Goal: Task Accomplishment & Management: Manage account settings

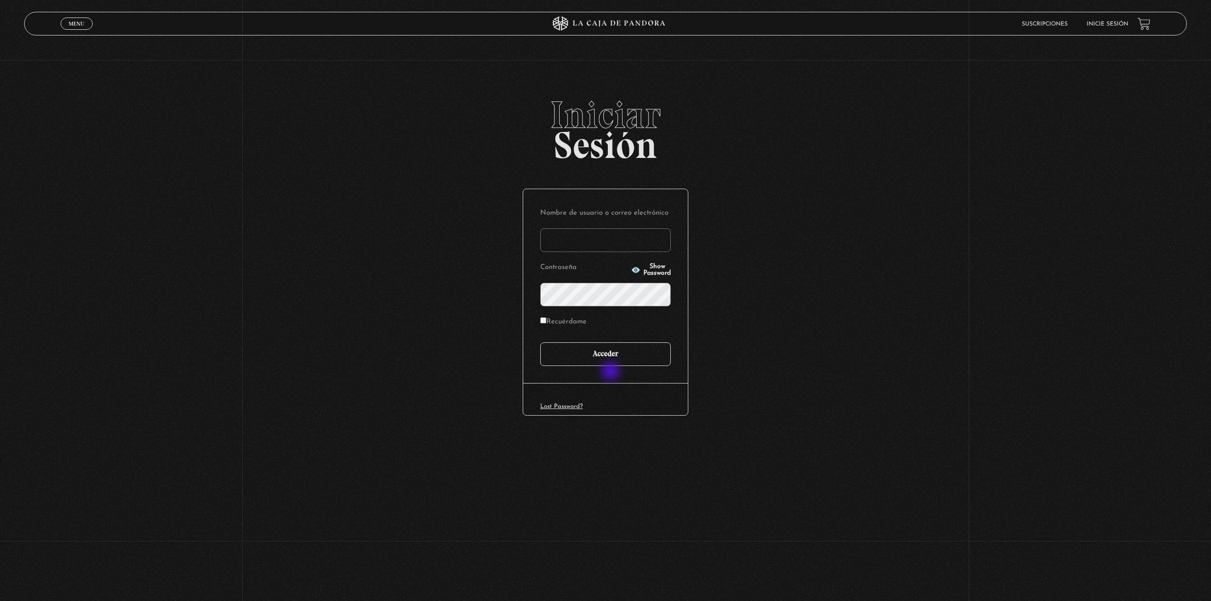
type input "marifer0494@gmail.com"
click at [613, 348] on input "Acceder" at bounding box center [605, 354] width 131 height 24
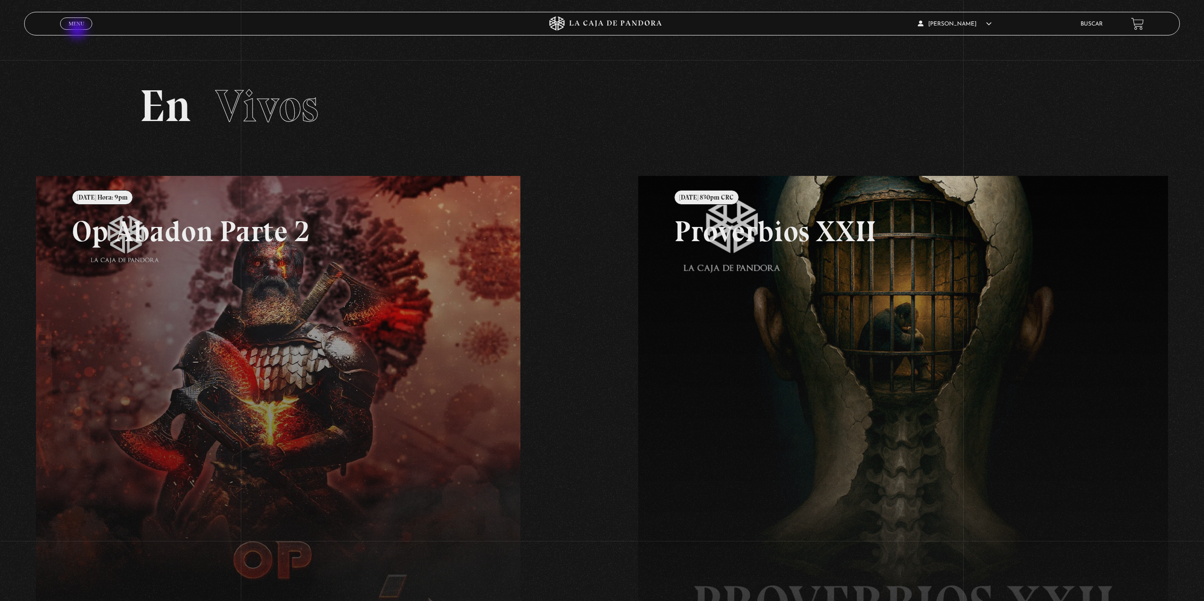
click at [80, 21] on span "Menu" at bounding box center [77, 24] width 16 height 6
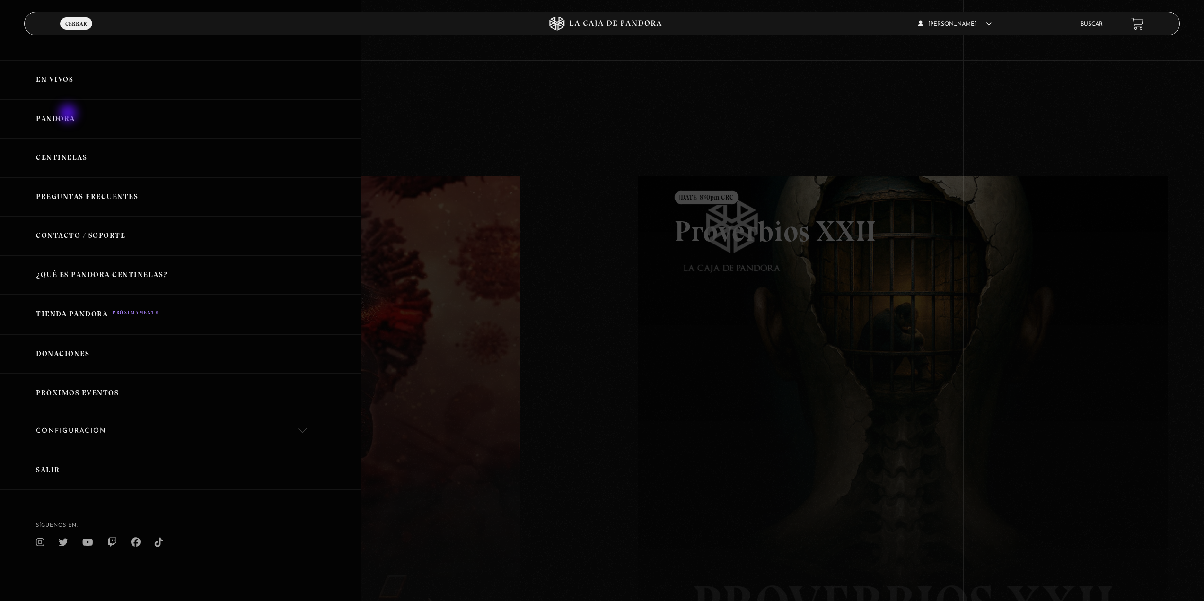
click at [69, 114] on link "Pandora" at bounding box center [180, 118] width 361 height 39
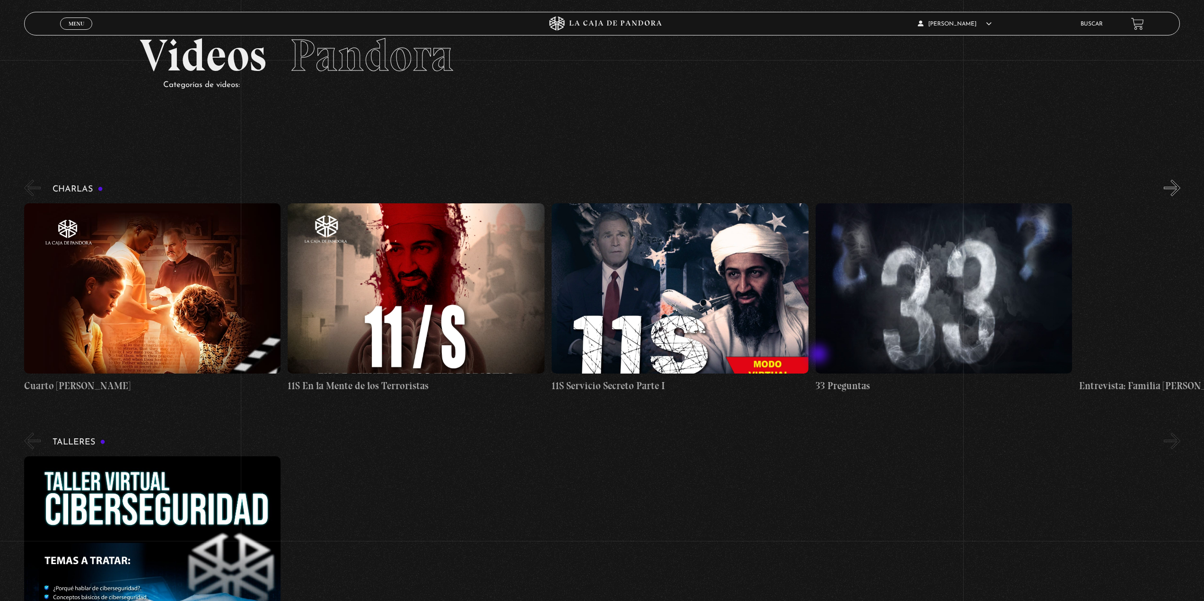
scroll to position [50, 0]
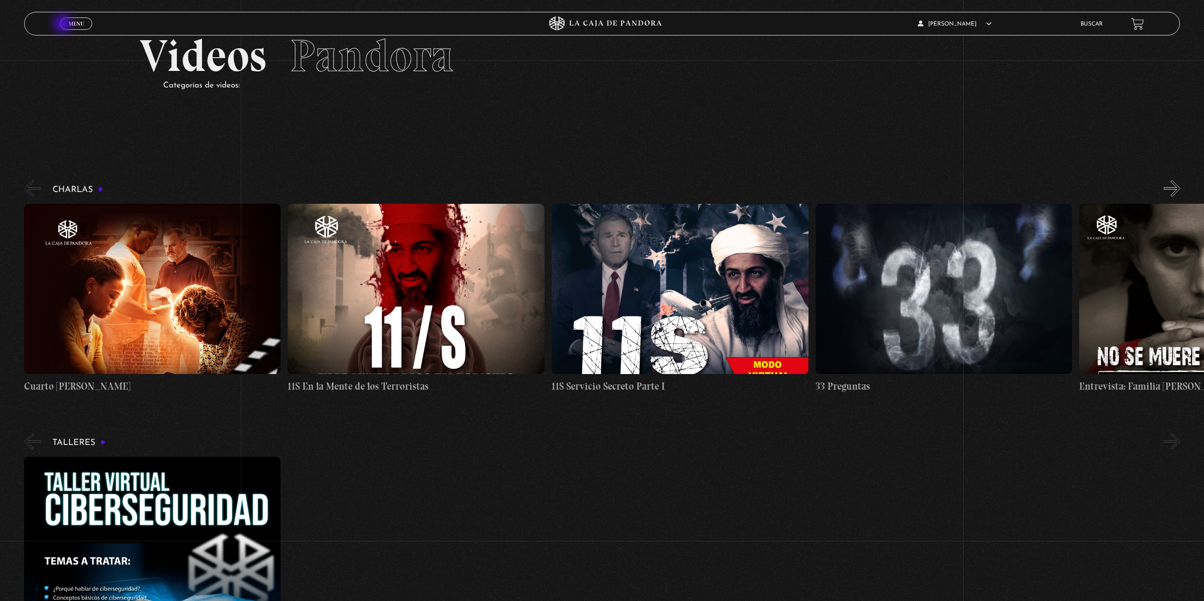
click at [64, 25] on link "Menu Cerrar" at bounding box center [76, 24] width 32 height 12
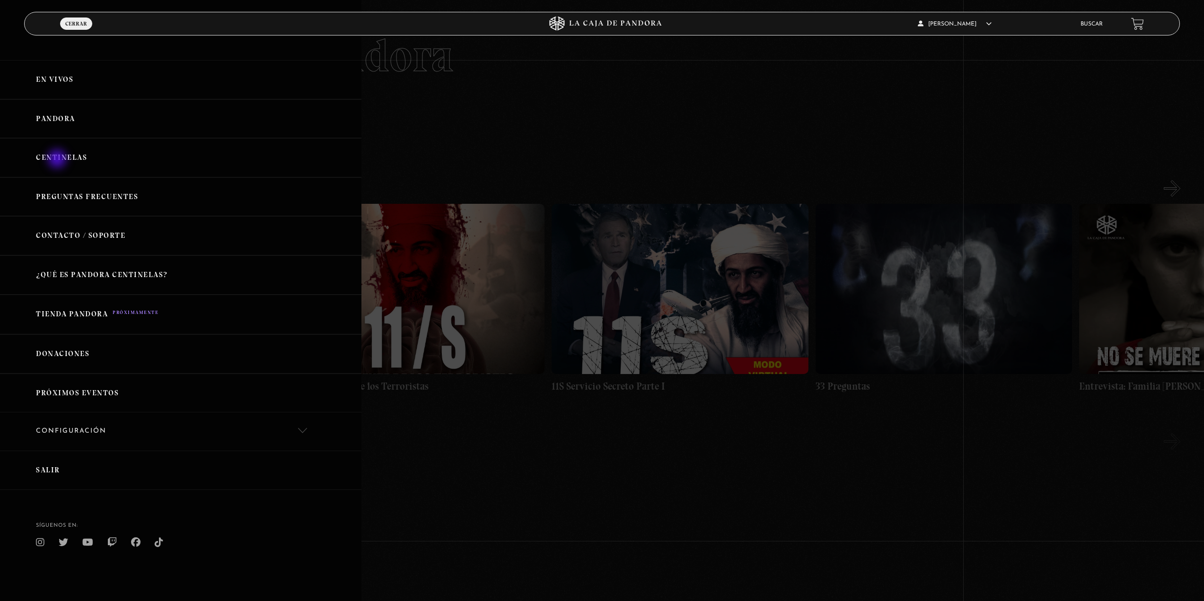
click at [58, 160] on link "Centinelas" at bounding box center [180, 157] width 361 height 39
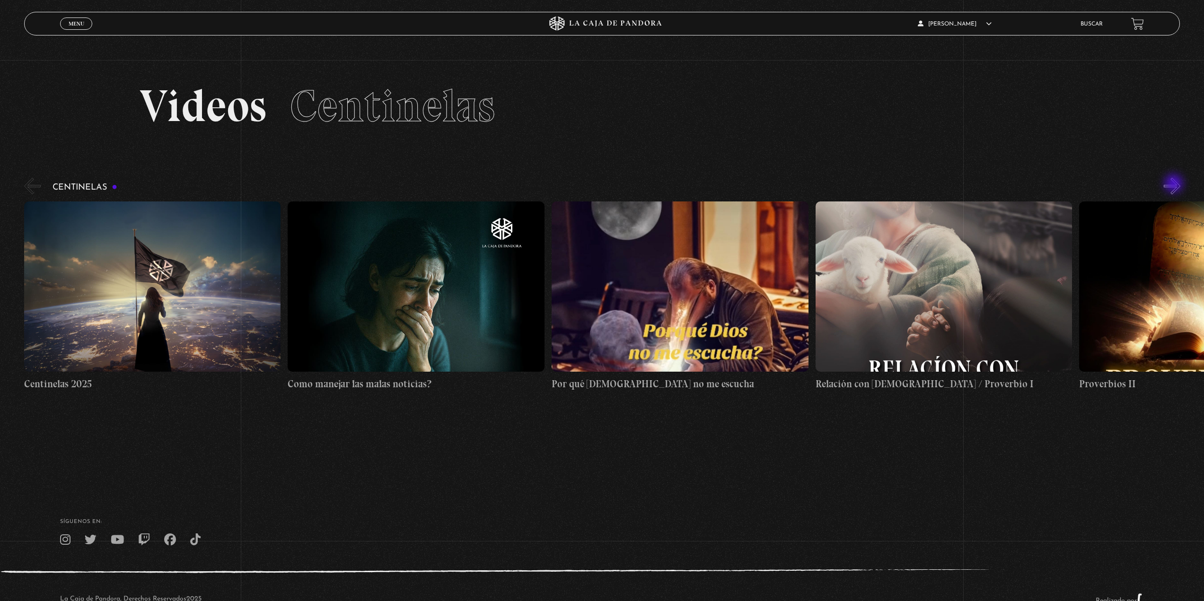
click at [1174, 184] on button "»" at bounding box center [1172, 186] width 17 height 17
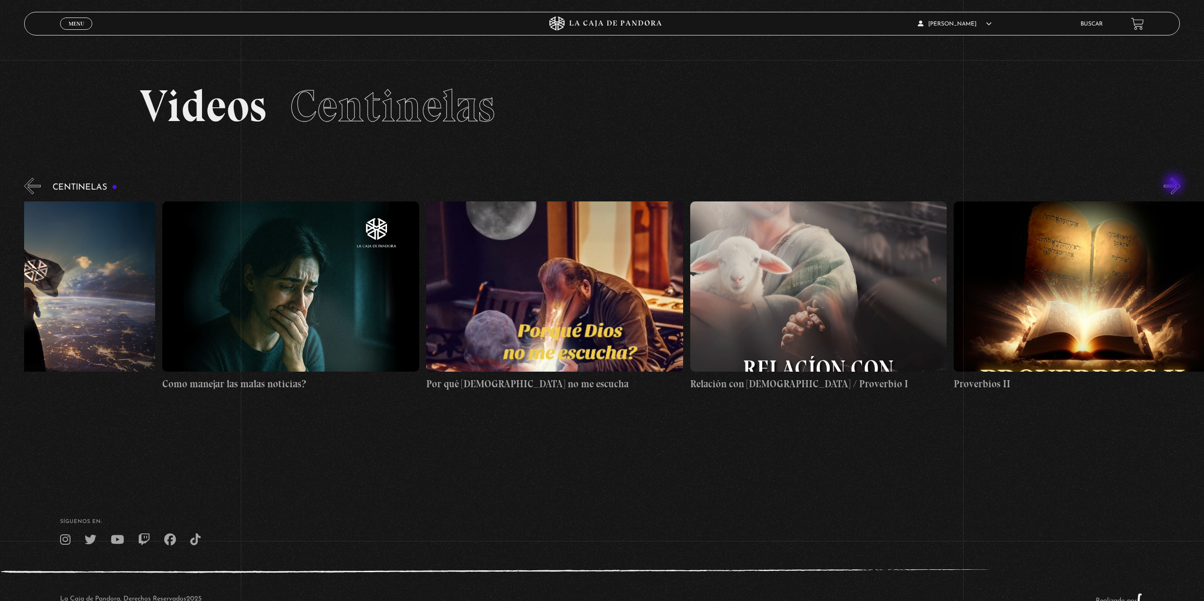
click at [1174, 184] on button "»" at bounding box center [1172, 186] width 17 height 17
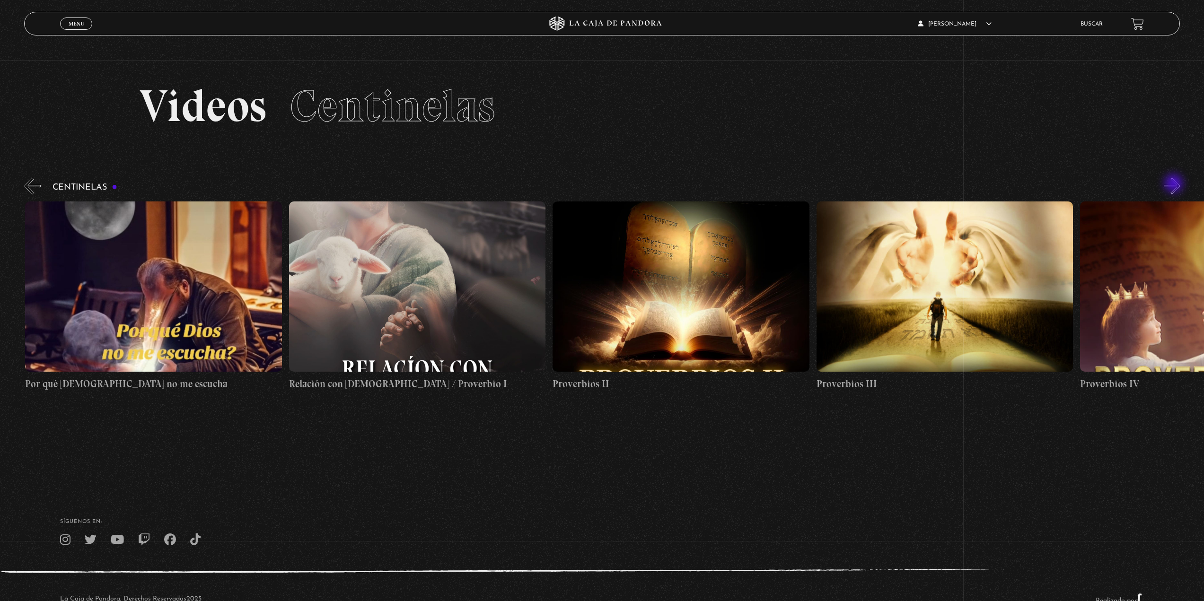
click at [1174, 184] on button "»" at bounding box center [1172, 186] width 17 height 17
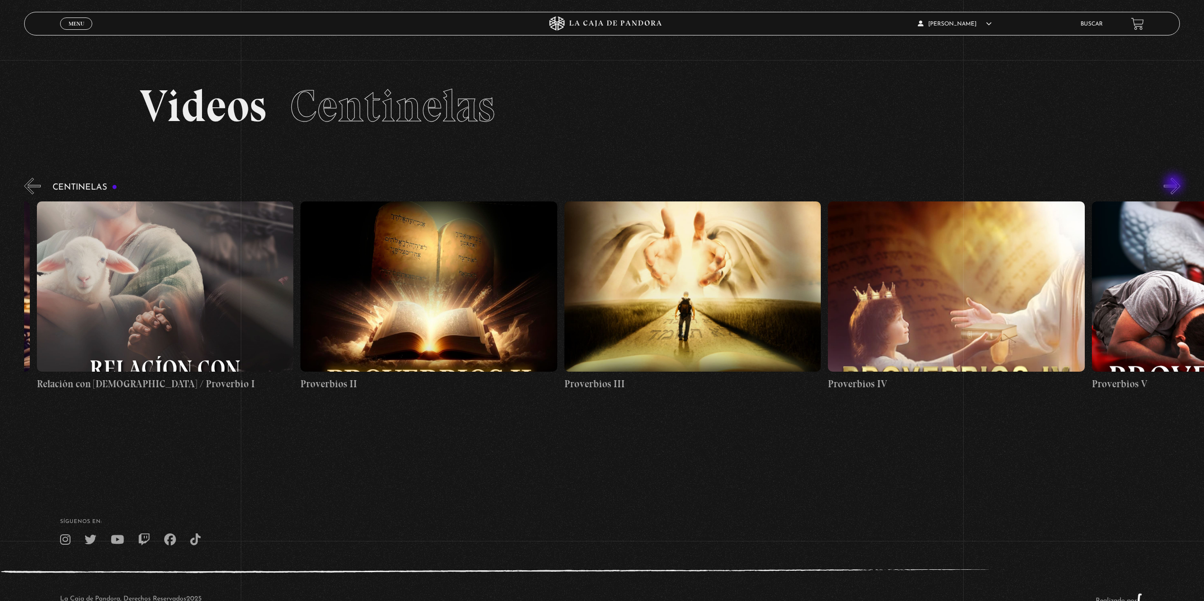
click at [1174, 184] on button "»" at bounding box center [1172, 186] width 17 height 17
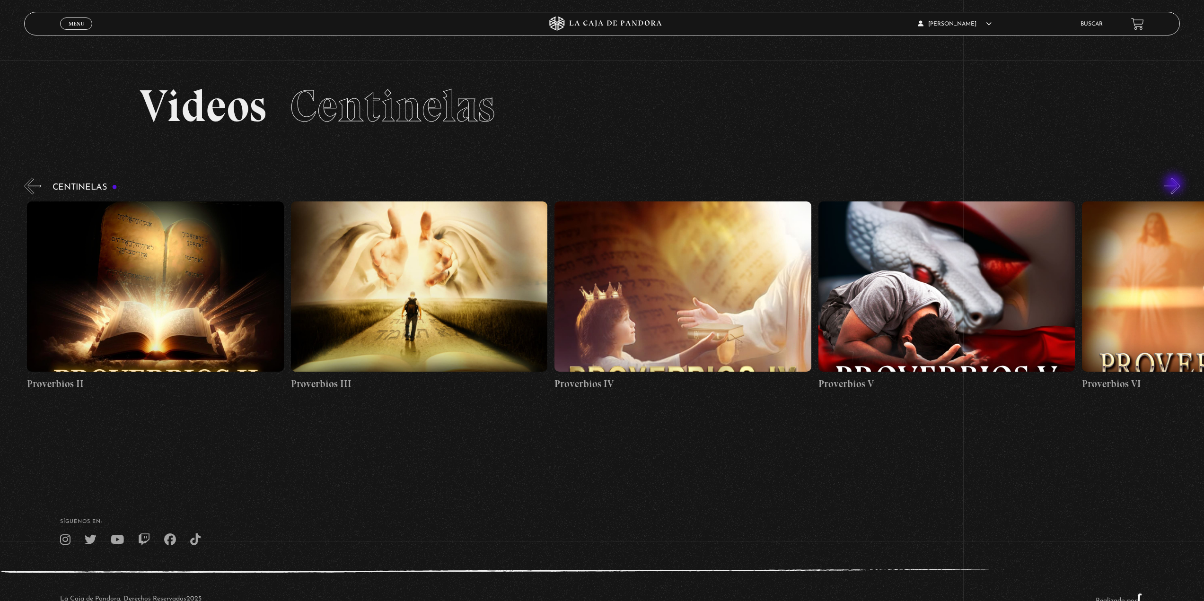
click at [1174, 184] on button "»" at bounding box center [1172, 186] width 17 height 17
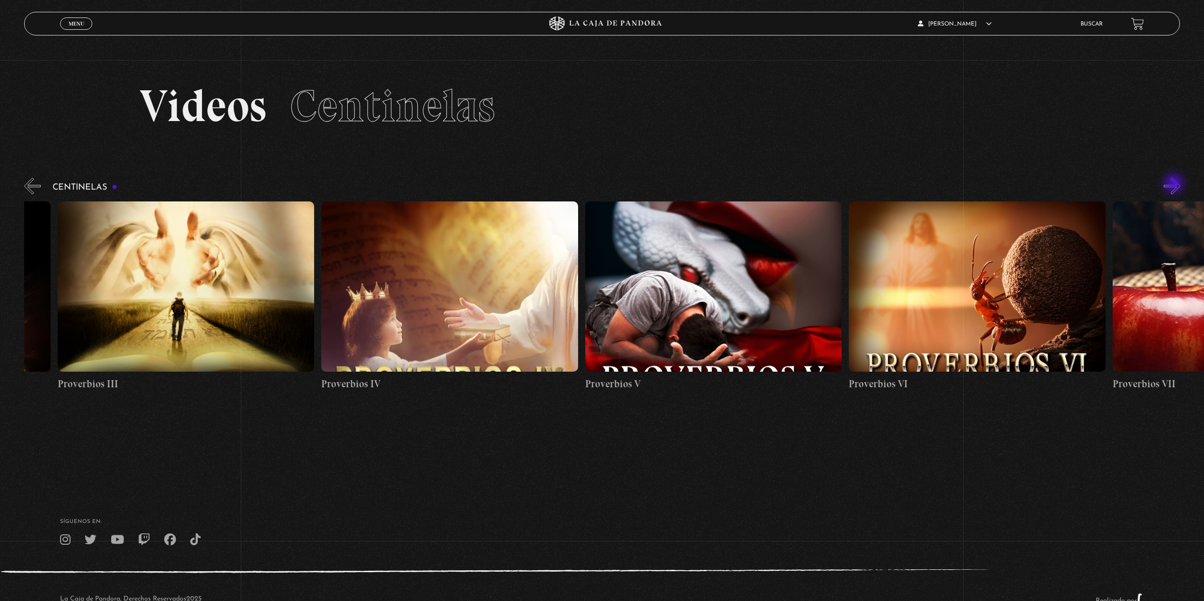
click at [1174, 184] on button "»" at bounding box center [1172, 186] width 17 height 17
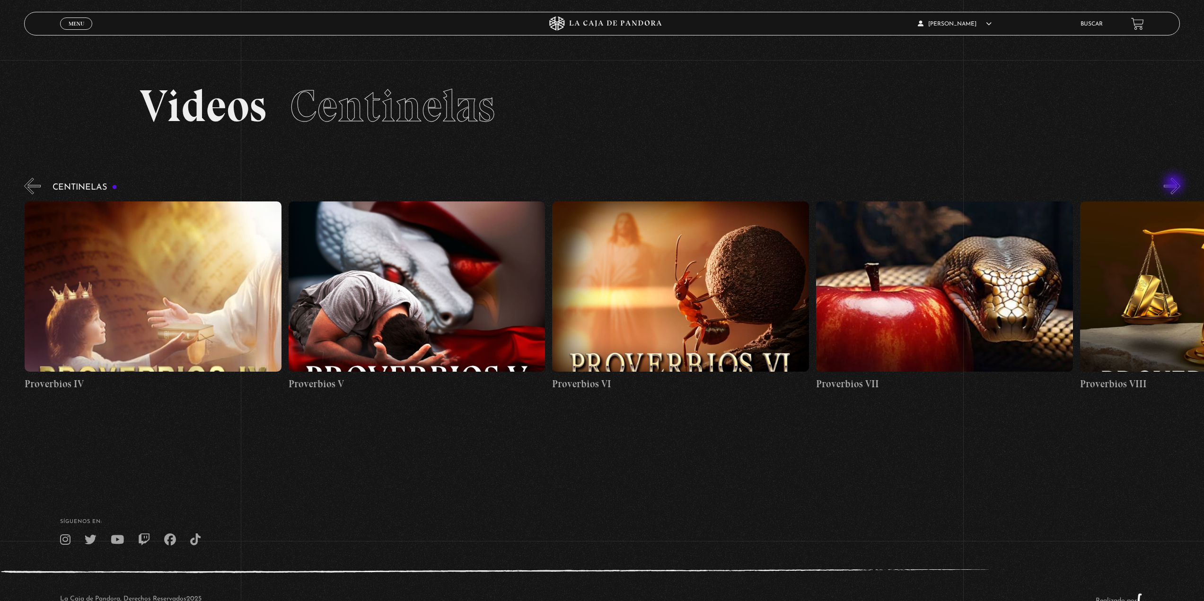
click at [1174, 184] on button "»" at bounding box center [1172, 186] width 17 height 17
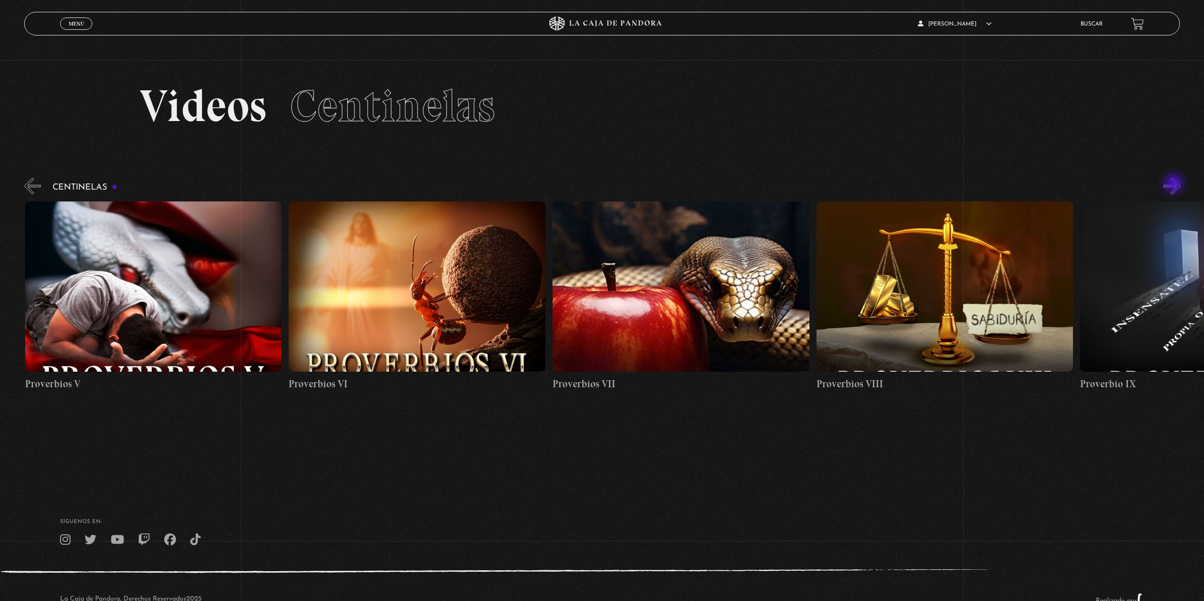
click at [1174, 184] on button "»" at bounding box center [1172, 186] width 17 height 17
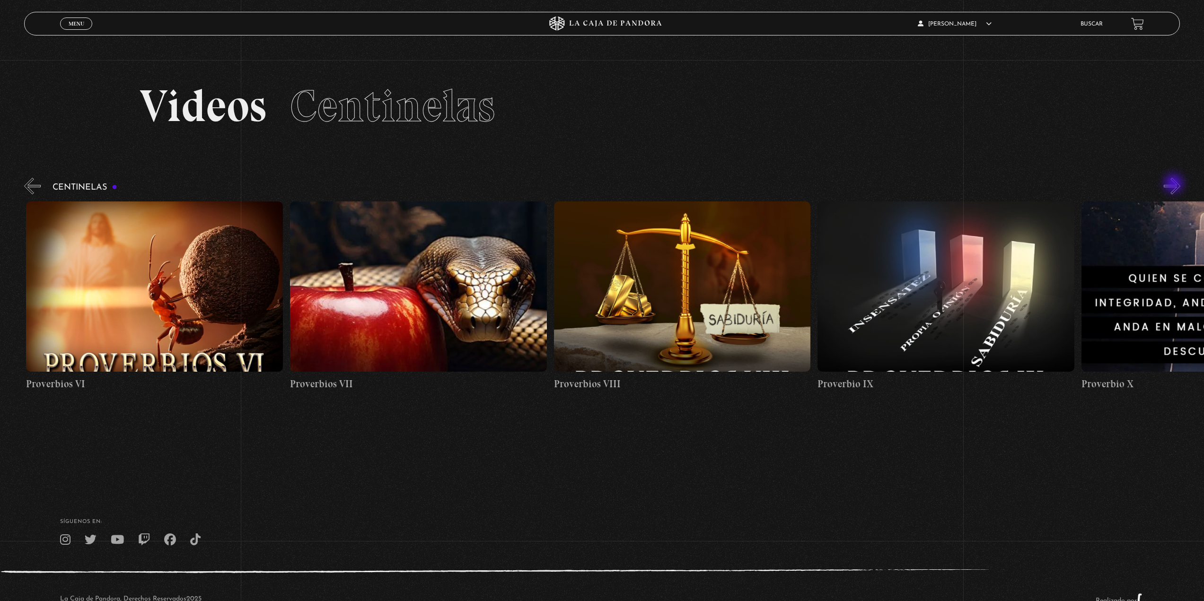
click at [1174, 184] on button "»" at bounding box center [1172, 186] width 17 height 17
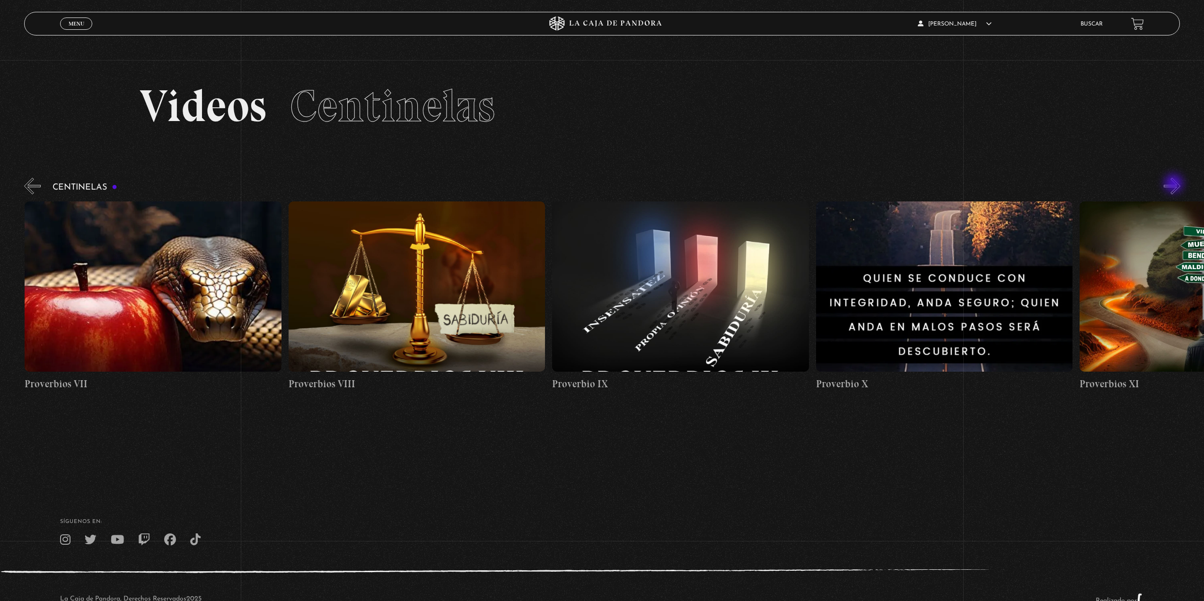
click at [1174, 184] on button "»" at bounding box center [1172, 186] width 17 height 17
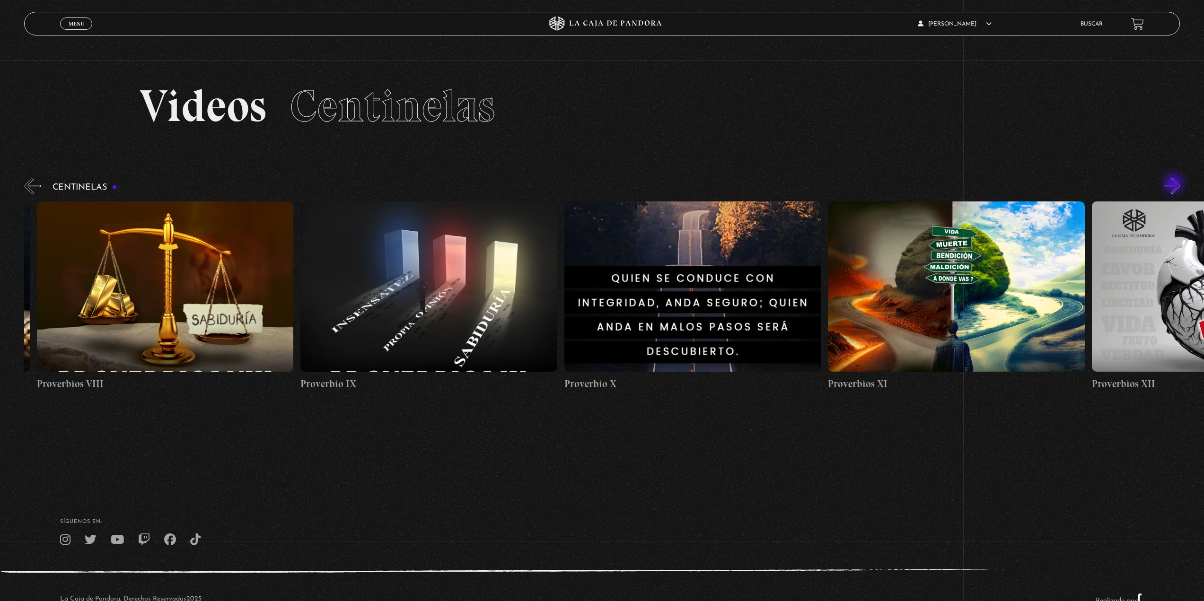
click at [1174, 184] on button "»" at bounding box center [1172, 186] width 17 height 17
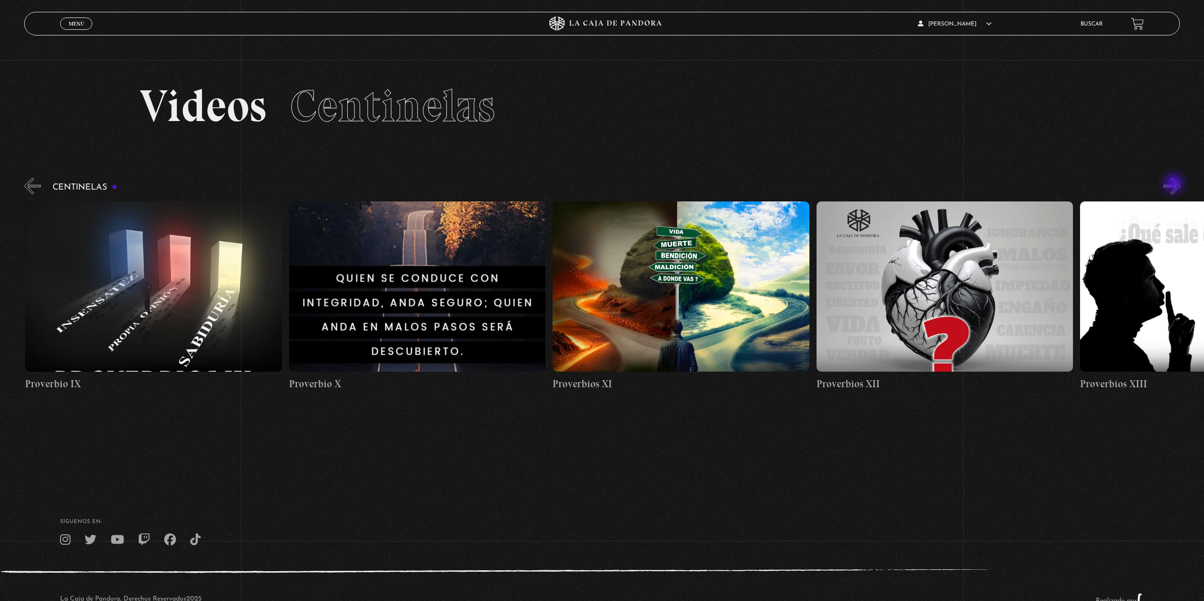
click at [1174, 184] on button "»" at bounding box center [1172, 186] width 17 height 17
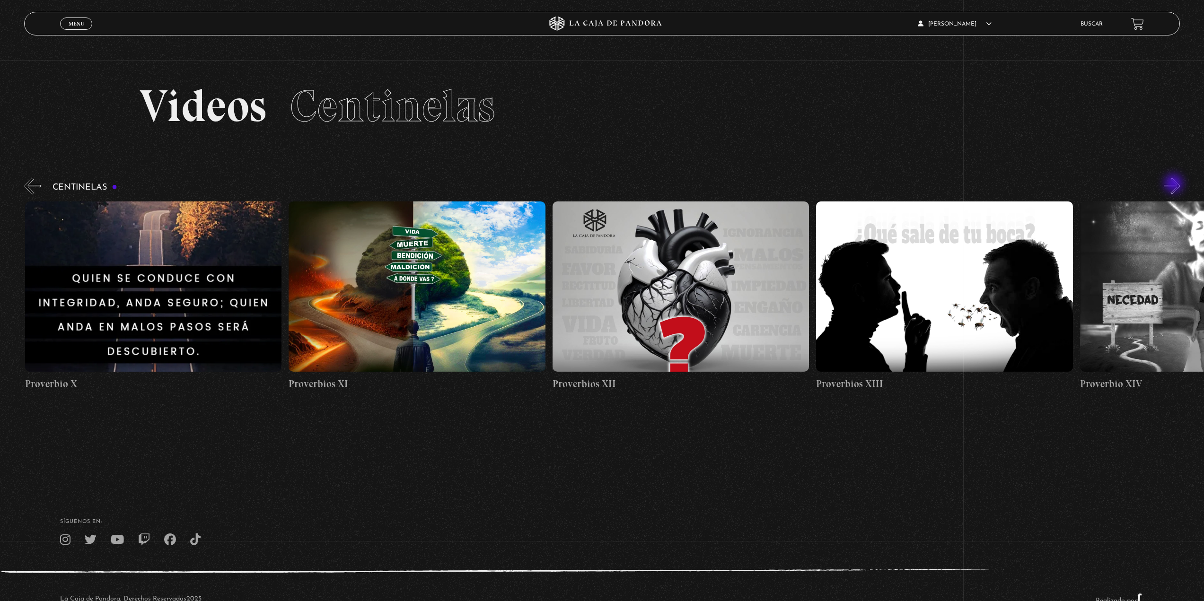
click at [1174, 184] on button "»" at bounding box center [1172, 186] width 17 height 17
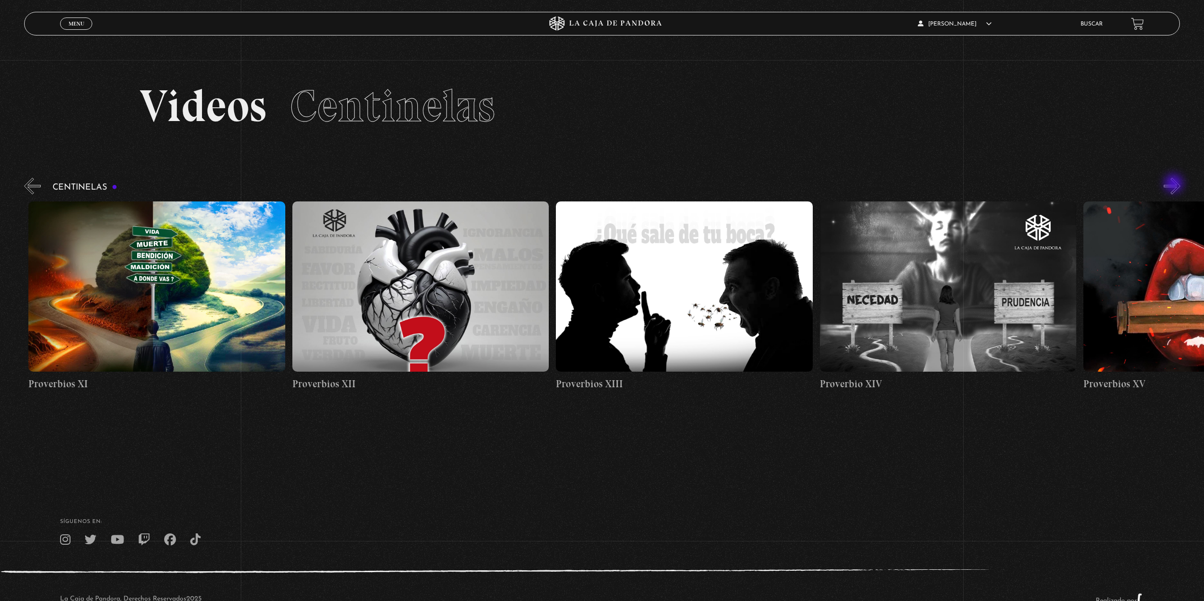
click at [1174, 184] on button "»" at bounding box center [1172, 186] width 17 height 17
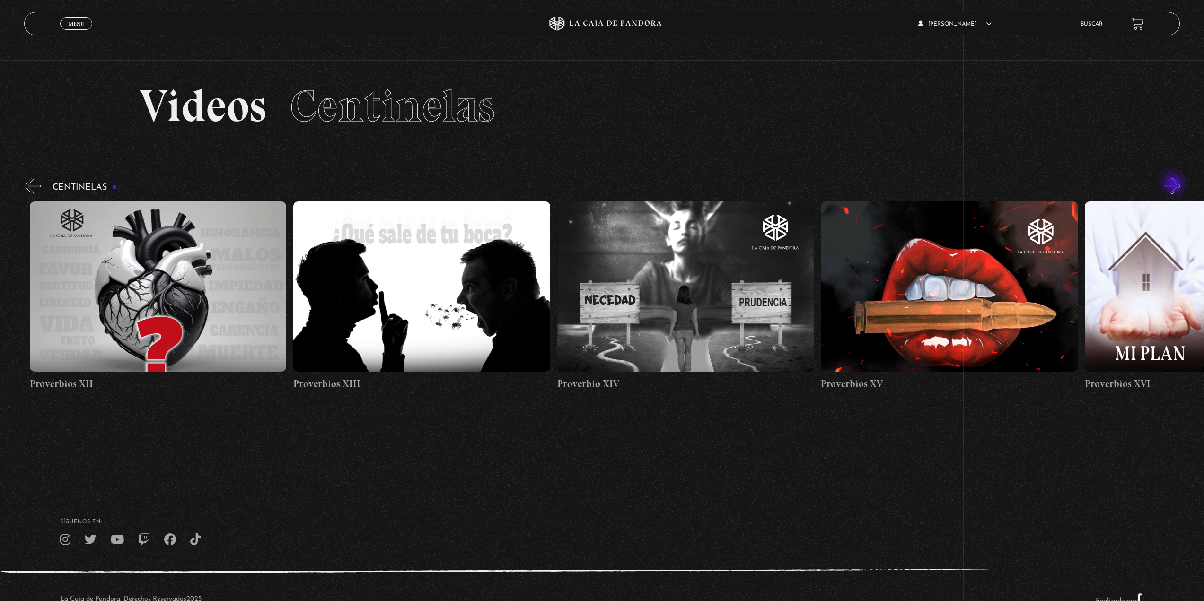
click at [1174, 184] on button "»" at bounding box center [1172, 186] width 17 height 17
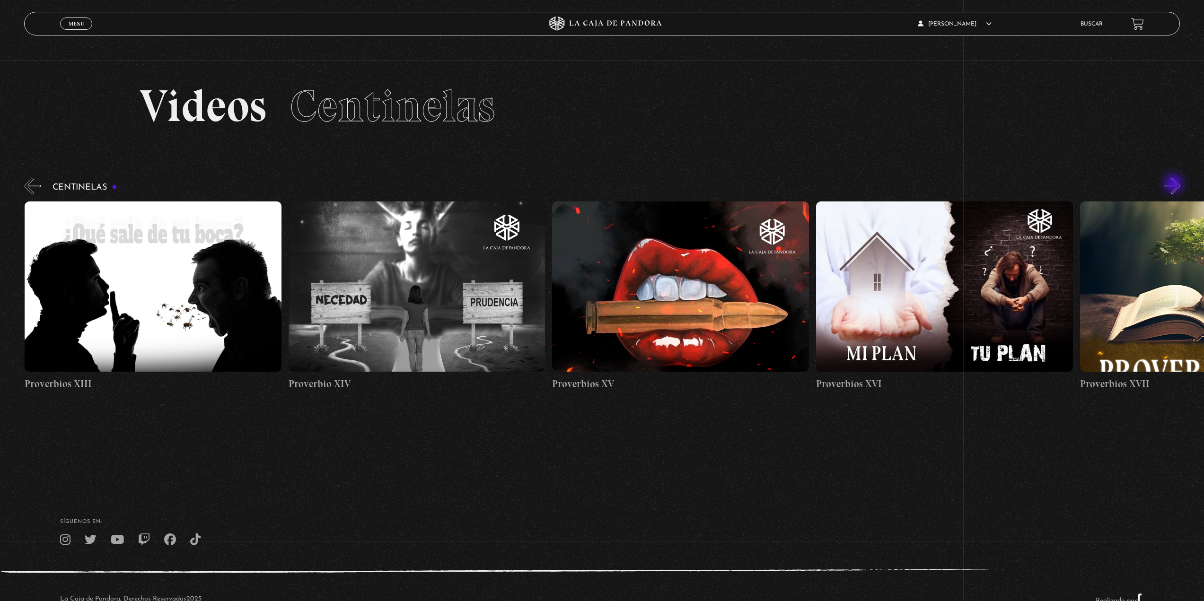
click at [1174, 184] on button "»" at bounding box center [1172, 186] width 17 height 17
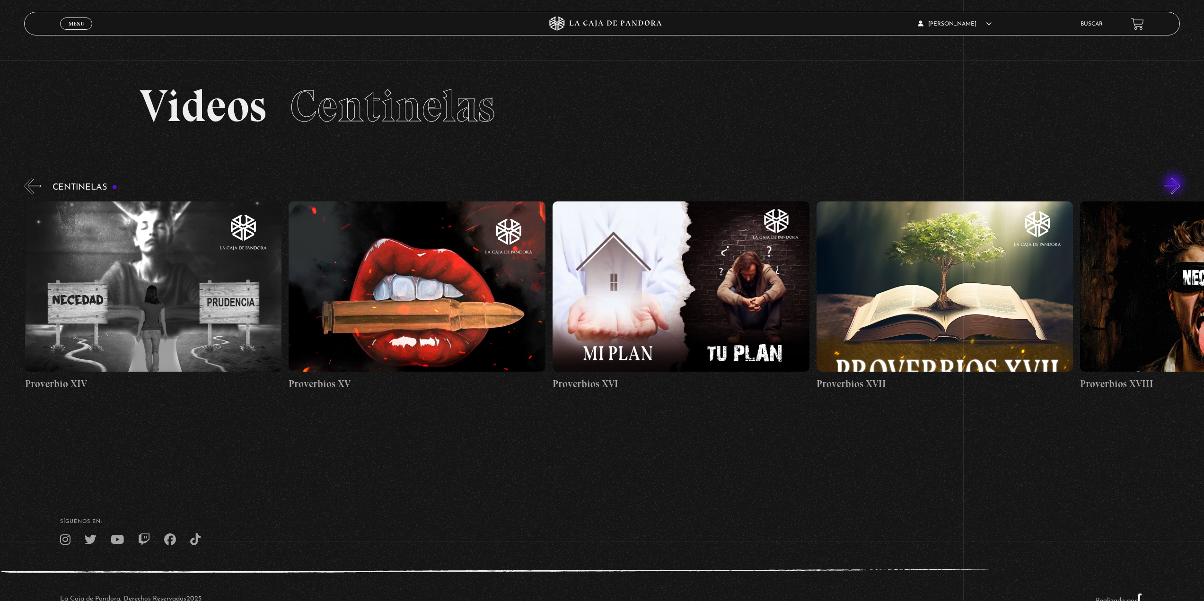
click at [1174, 184] on button "»" at bounding box center [1172, 186] width 17 height 17
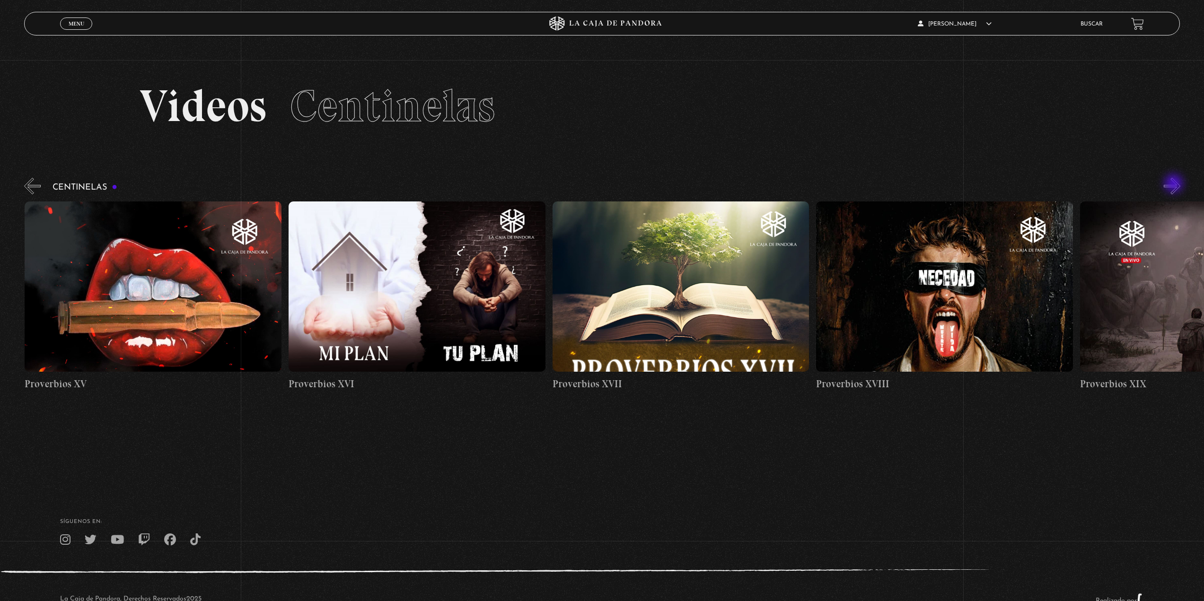
click at [1174, 184] on button "»" at bounding box center [1172, 186] width 17 height 17
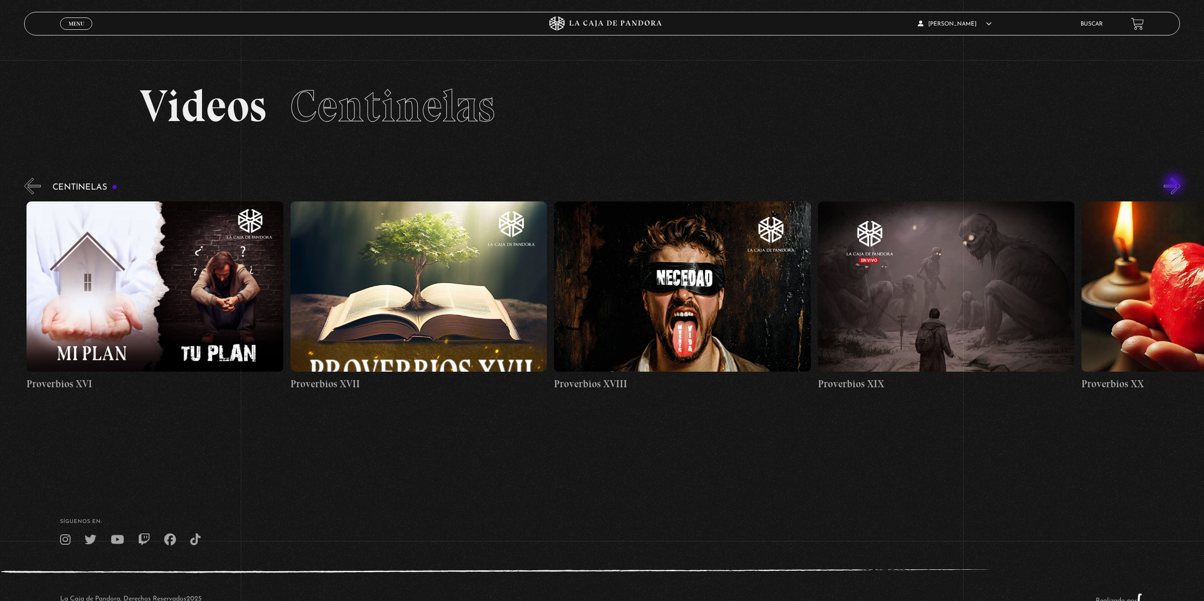
click at [1174, 184] on button "»" at bounding box center [1172, 186] width 17 height 17
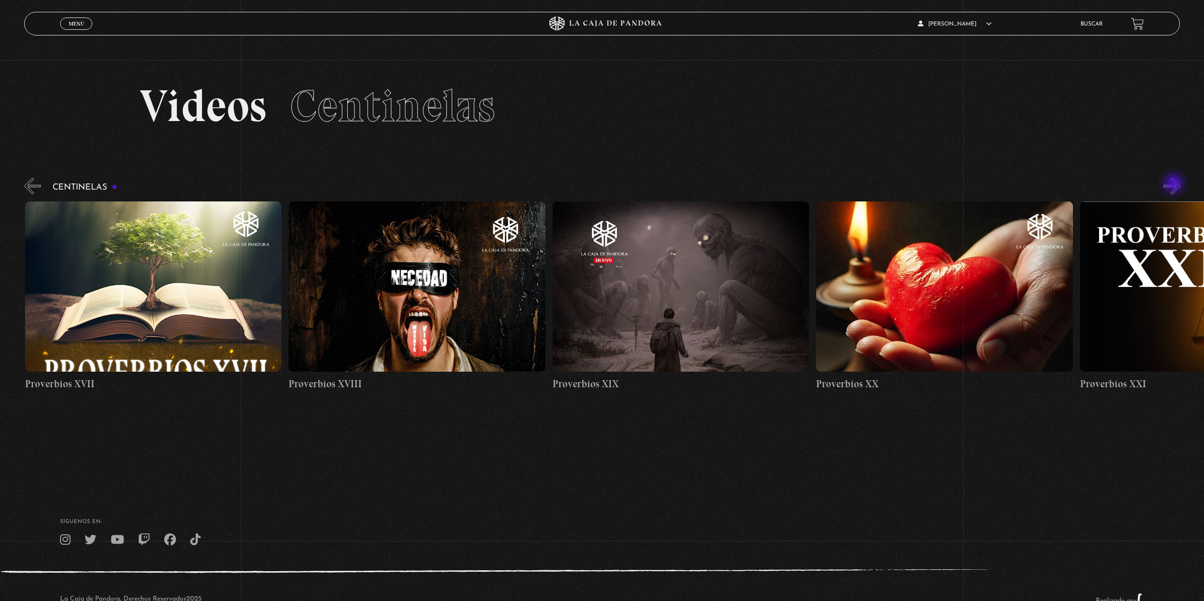
click at [1174, 184] on button "»" at bounding box center [1172, 186] width 17 height 17
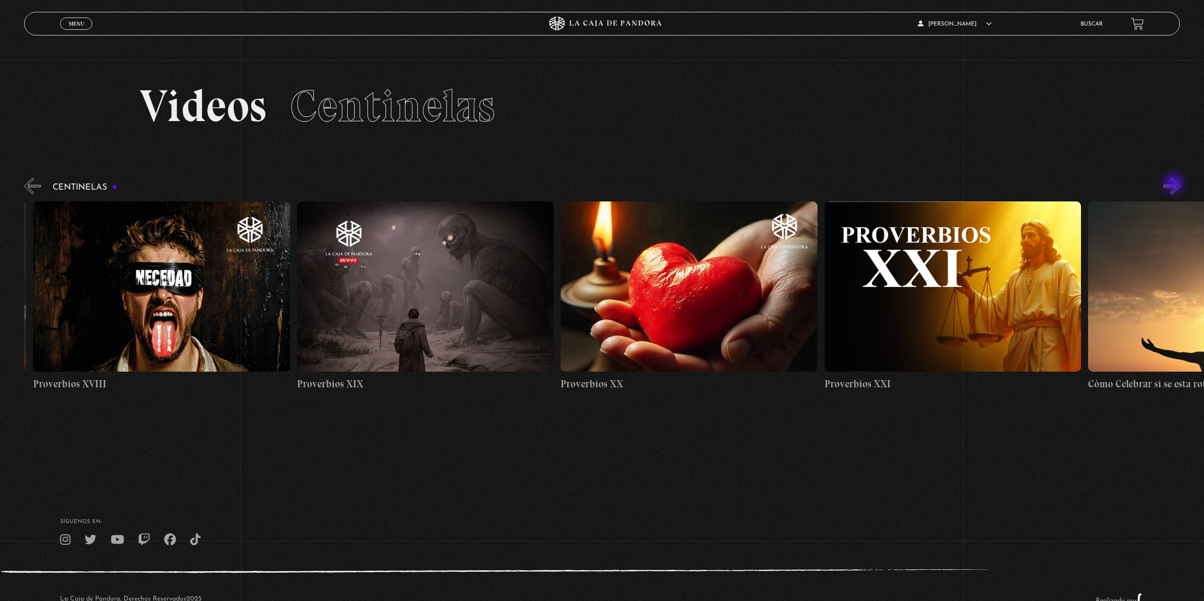
click at [1174, 184] on button "»" at bounding box center [1172, 186] width 17 height 17
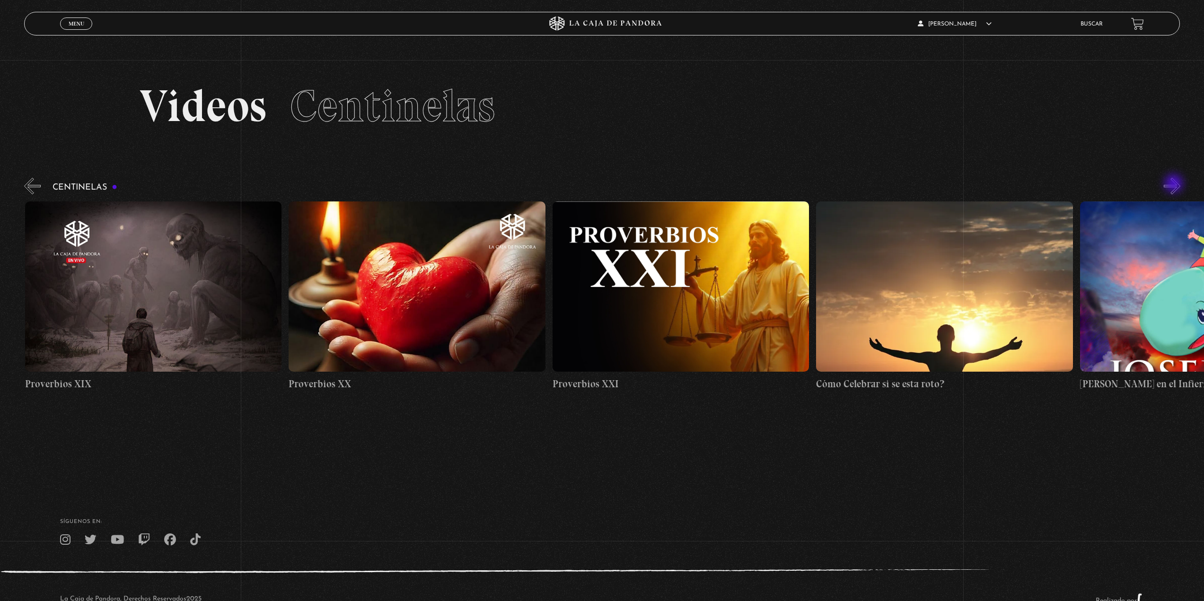
click at [1174, 184] on button "»" at bounding box center [1172, 186] width 17 height 17
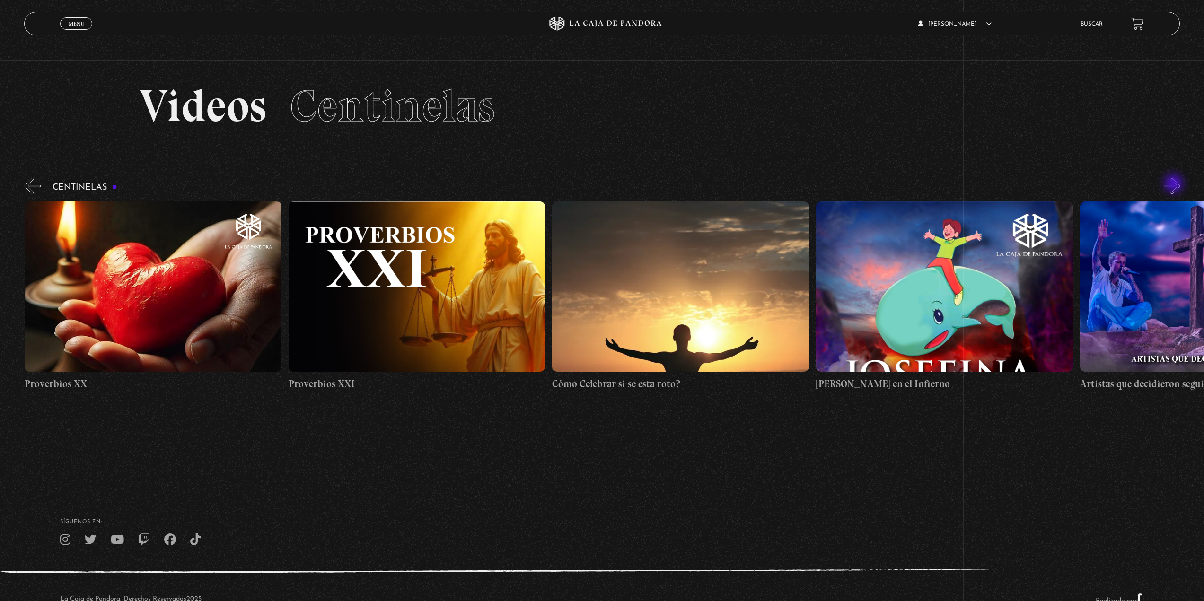
click at [1174, 184] on button "»" at bounding box center [1172, 186] width 17 height 17
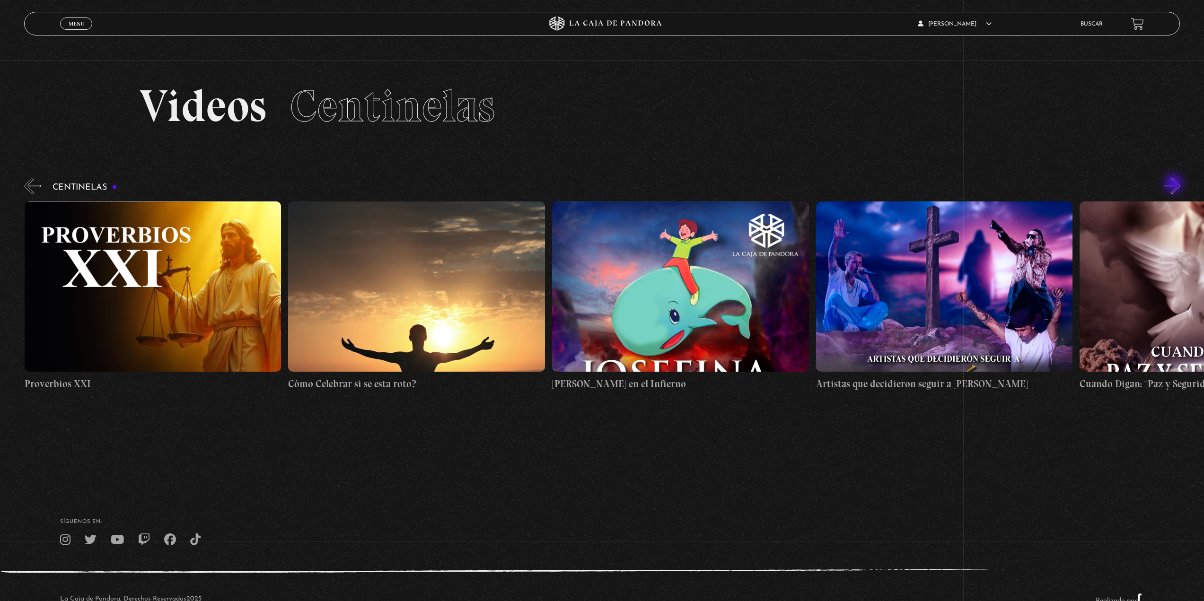
click at [1174, 184] on button "»" at bounding box center [1172, 186] width 17 height 17
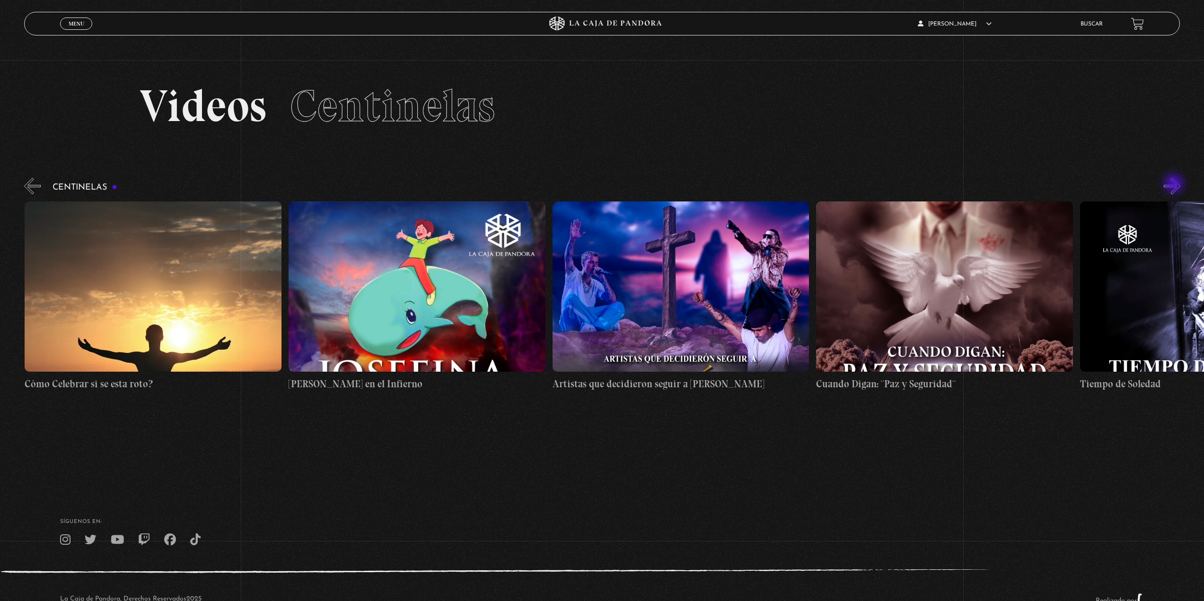
click at [1174, 184] on button "»" at bounding box center [1172, 186] width 17 height 17
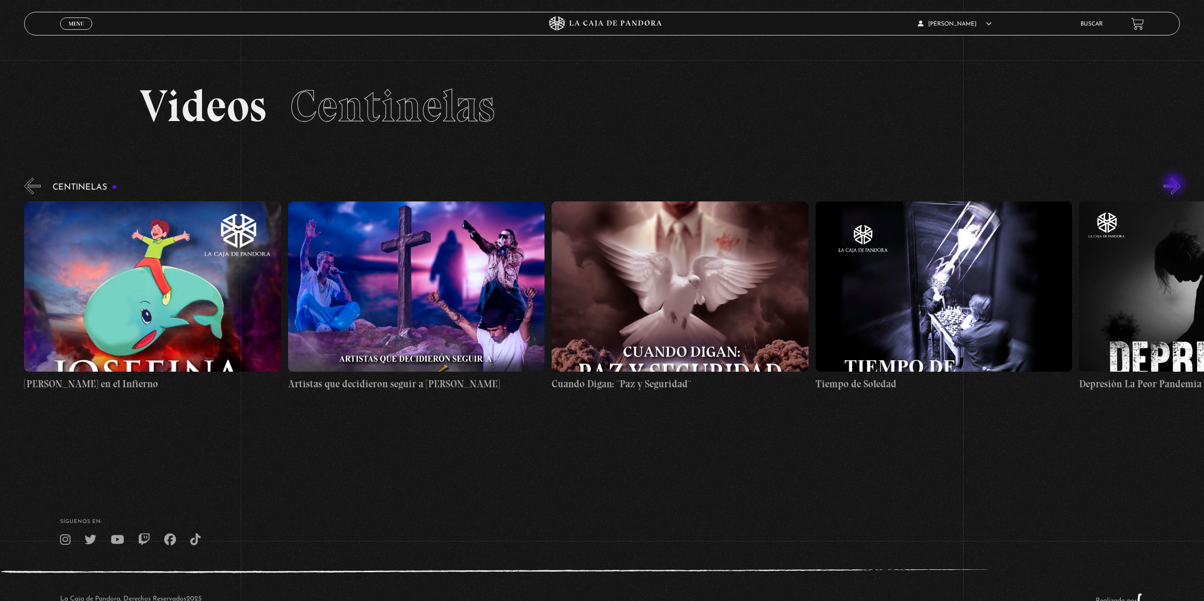
click at [1174, 184] on button "»" at bounding box center [1172, 186] width 17 height 17
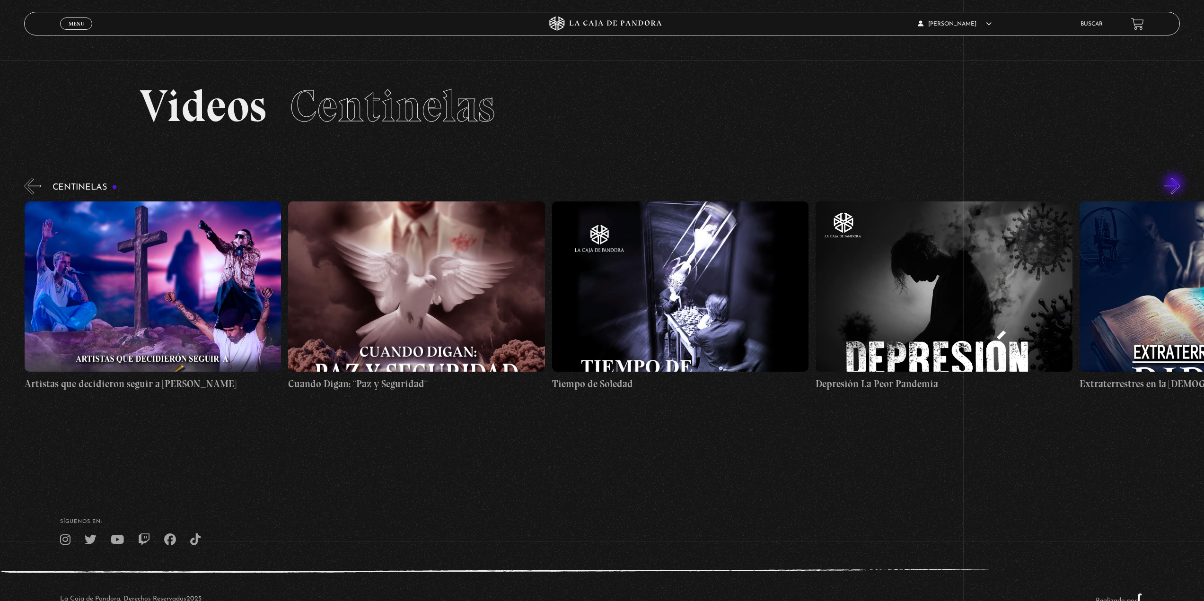
click at [1174, 184] on button "»" at bounding box center [1172, 186] width 17 height 17
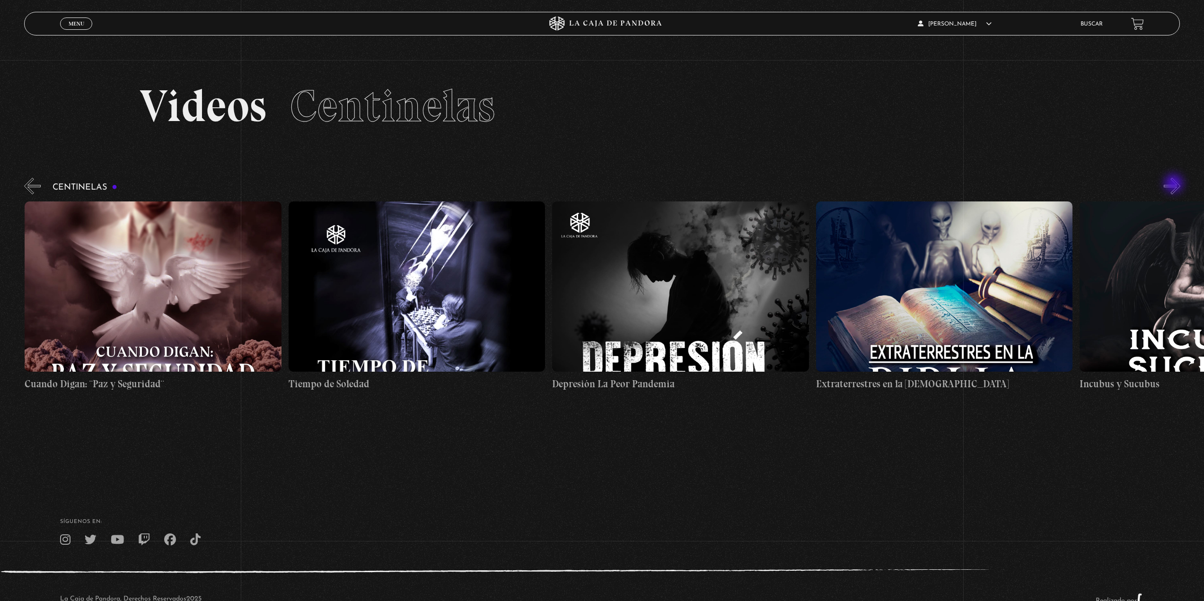
scroll to position [0, 7121]
click at [1174, 184] on button "»" at bounding box center [1172, 186] width 17 height 17
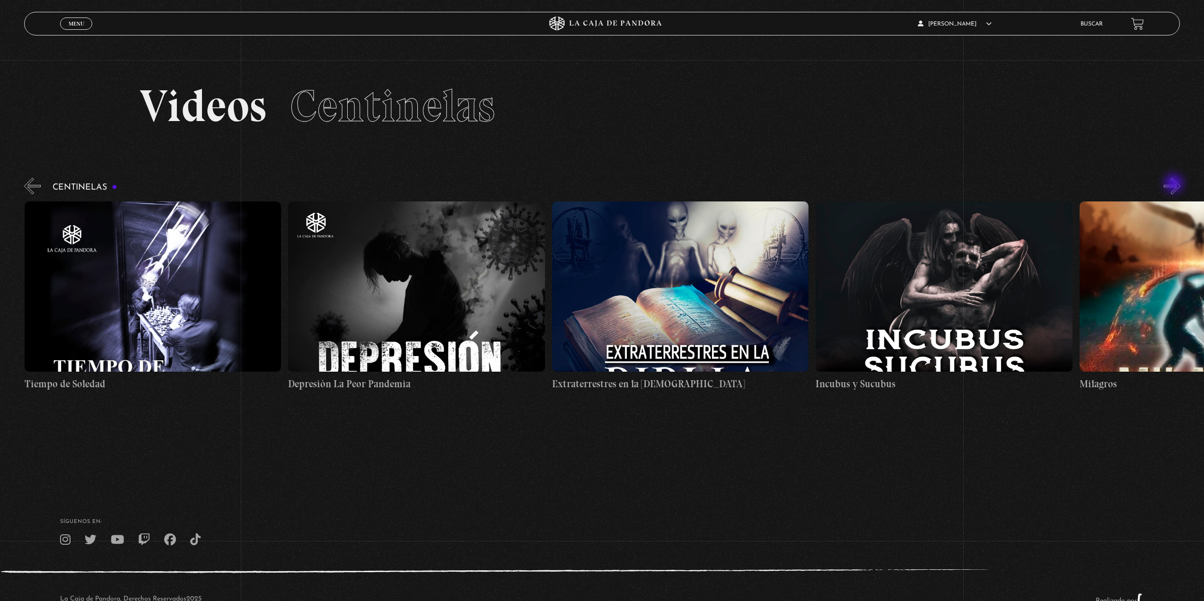
scroll to position [0, 7385]
click at [1174, 184] on button "»" at bounding box center [1172, 186] width 17 height 17
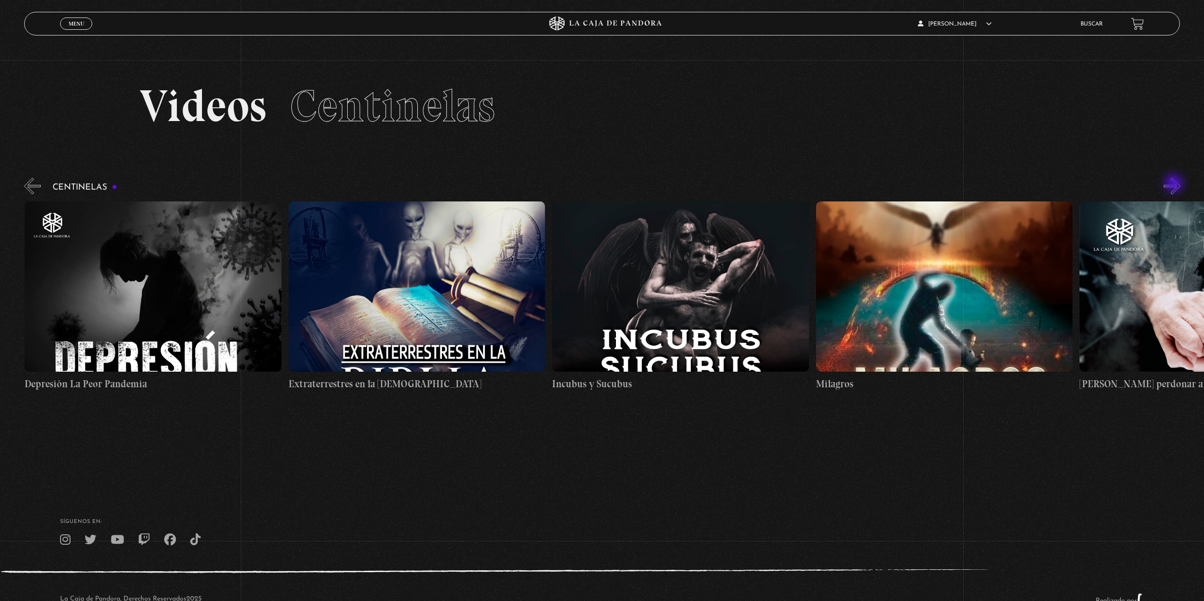
click at [1174, 184] on button "»" at bounding box center [1172, 186] width 17 height 17
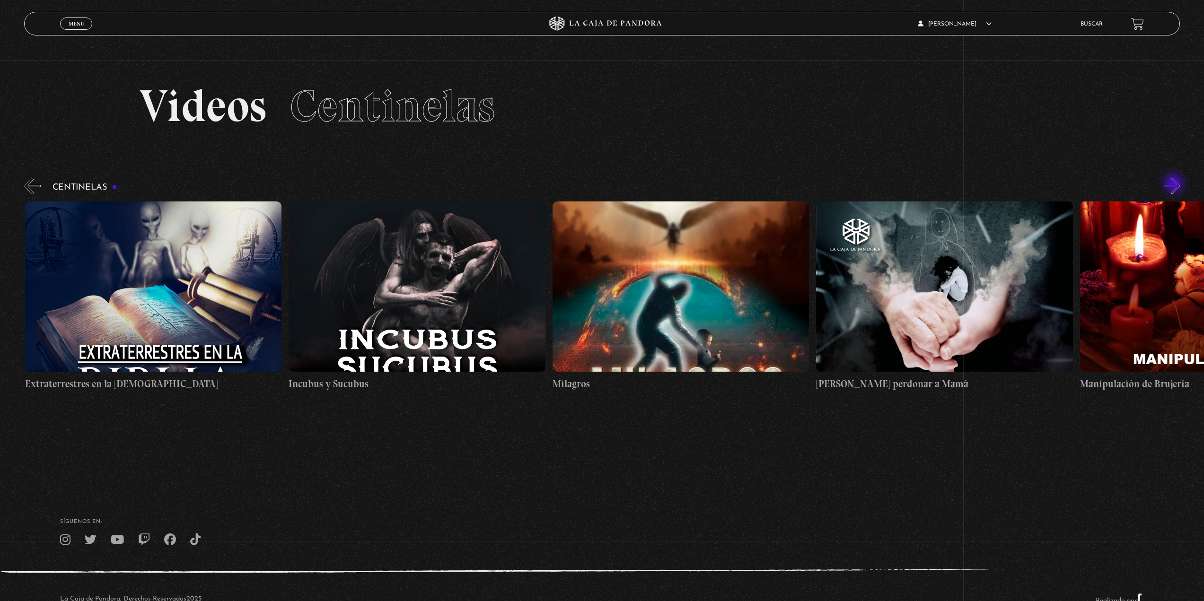
click at [1174, 184] on button "»" at bounding box center [1172, 186] width 17 height 17
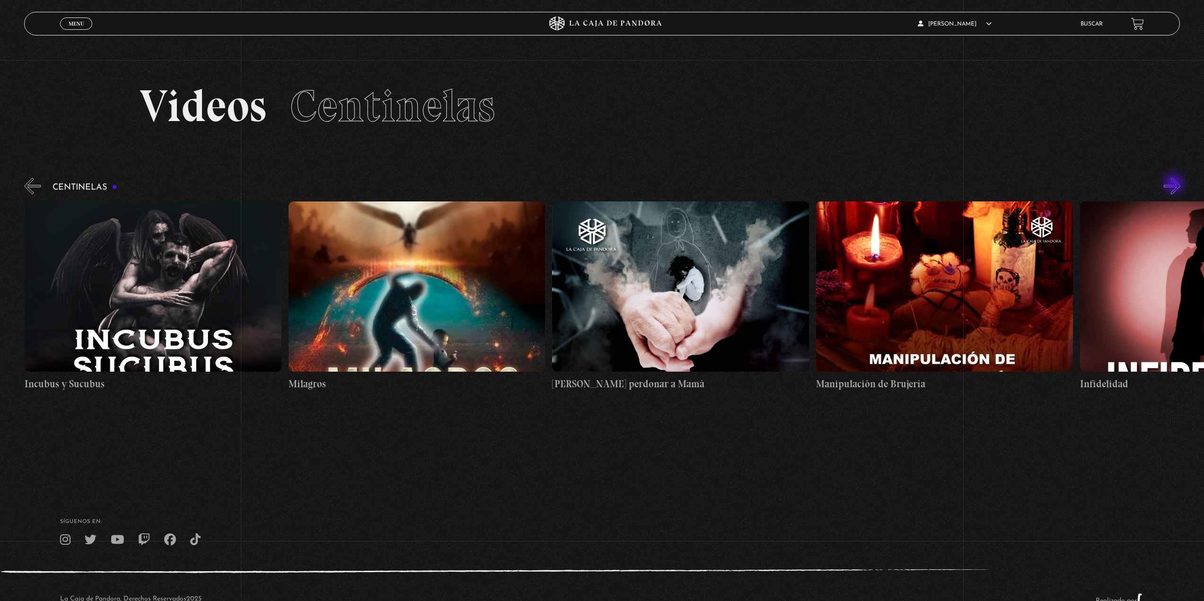
scroll to position [0, 8175]
click at [1176, 183] on button "»" at bounding box center [1172, 186] width 17 height 17
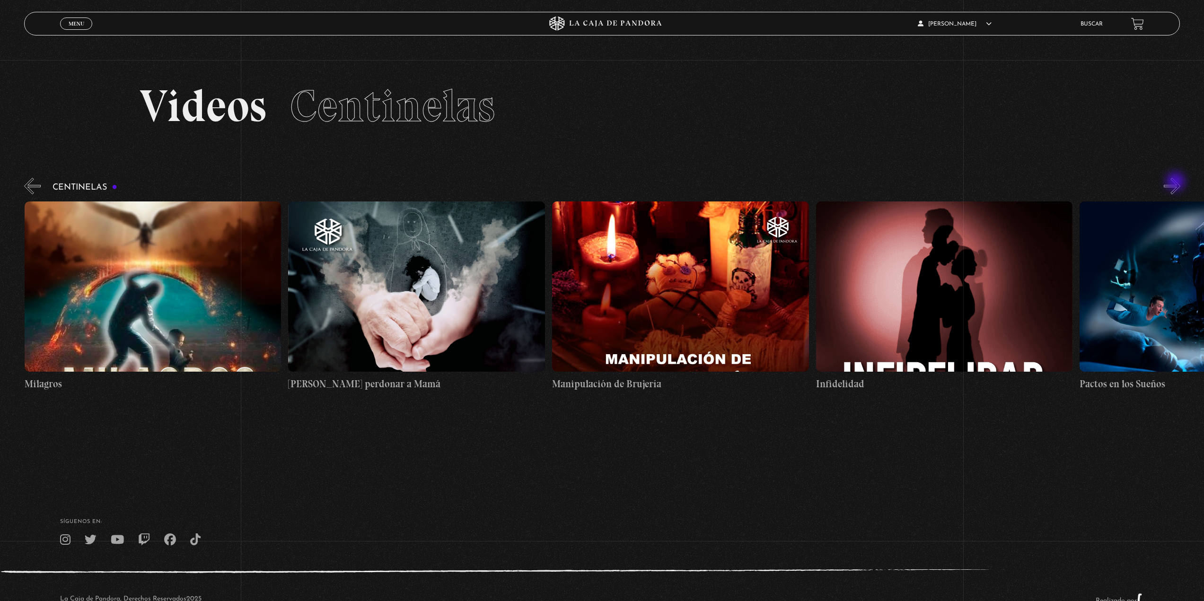
click at [1176, 183] on button "»" at bounding box center [1172, 186] width 17 height 17
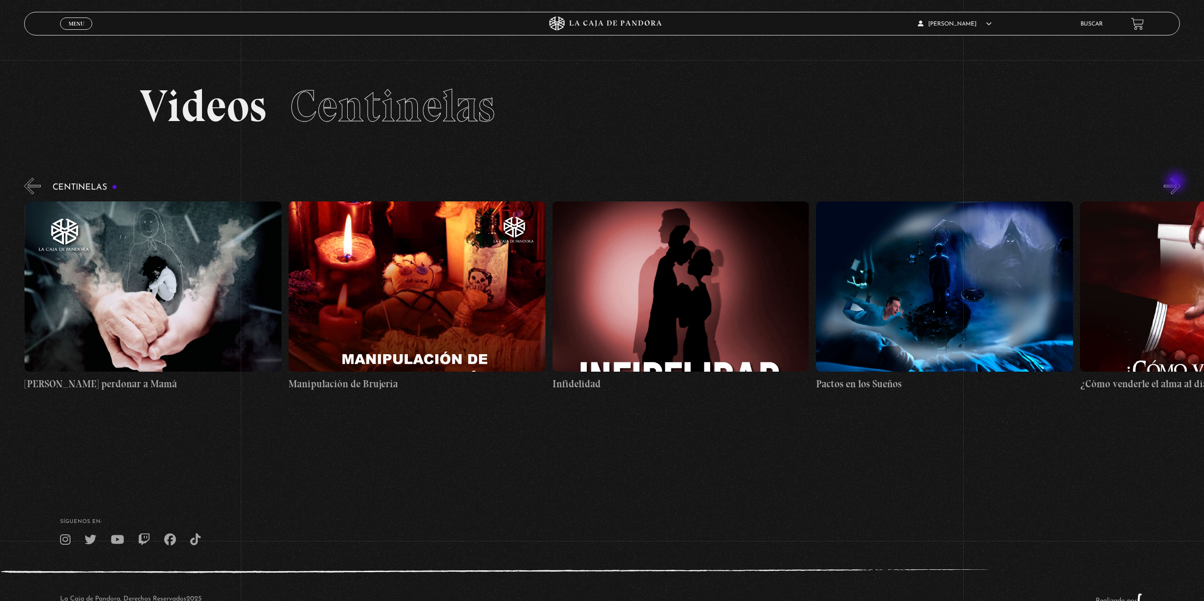
click at [1176, 183] on button "»" at bounding box center [1172, 186] width 17 height 17
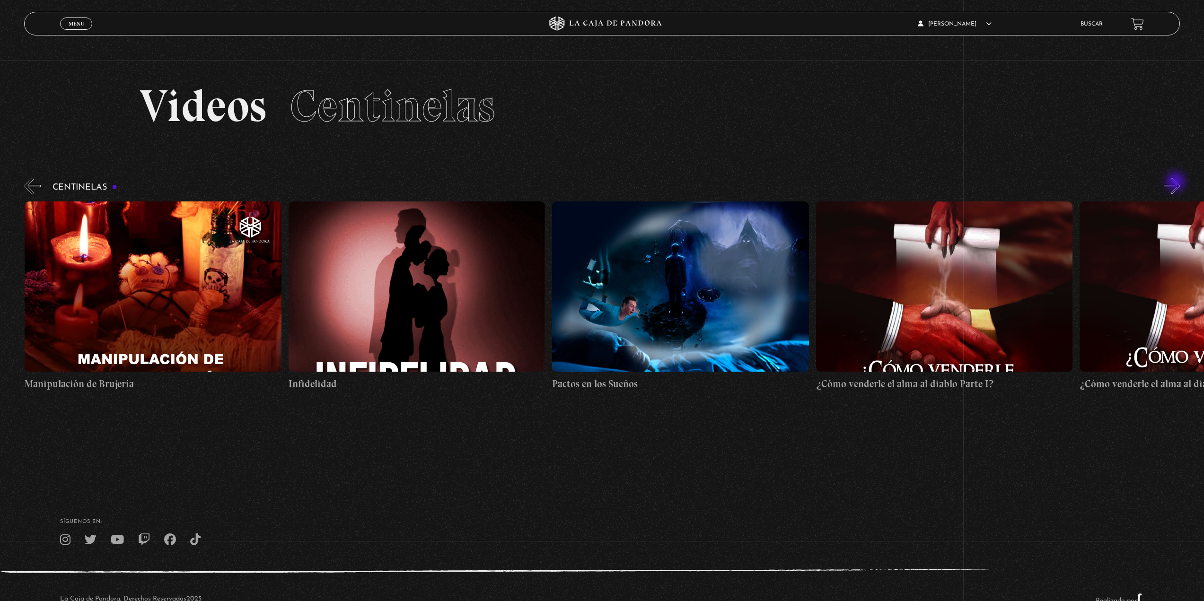
click at [1176, 183] on button "»" at bounding box center [1172, 186] width 17 height 17
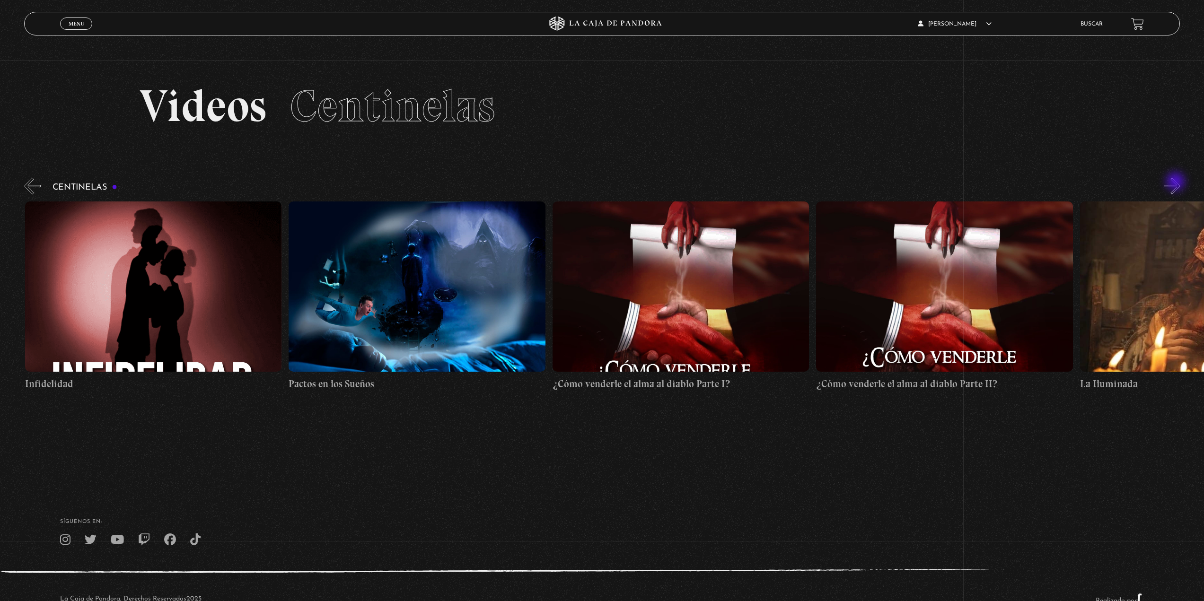
click at [1176, 183] on button "»" at bounding box center [1172, 186] width 17 height 17
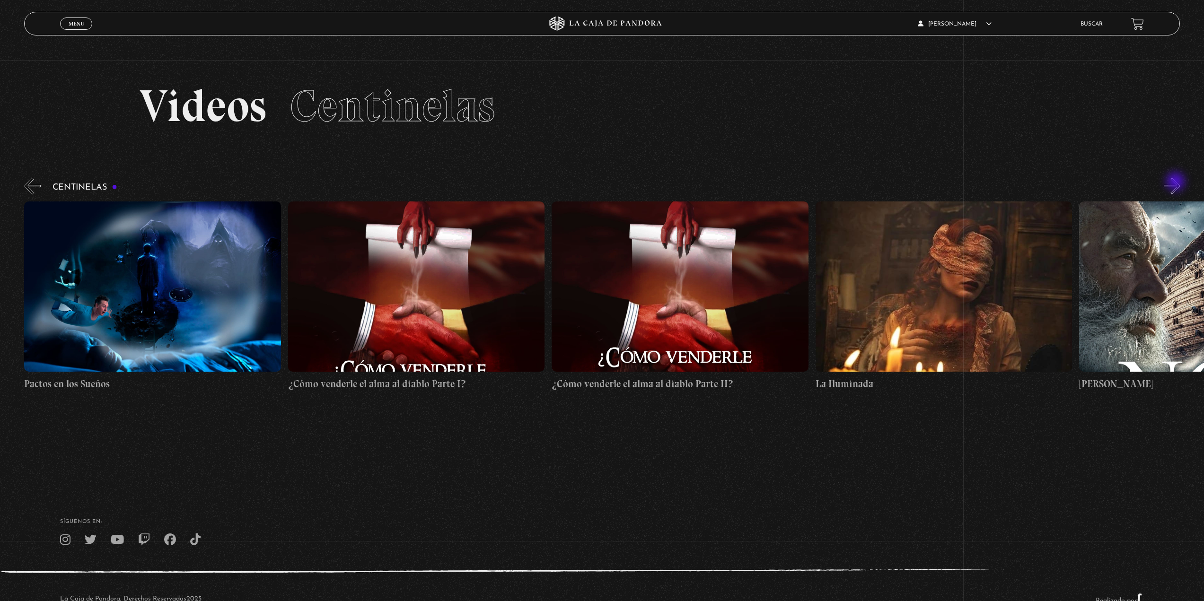
click at [1176, 183] on button "»" at bounding box center [1172, 186] width 17 height 17
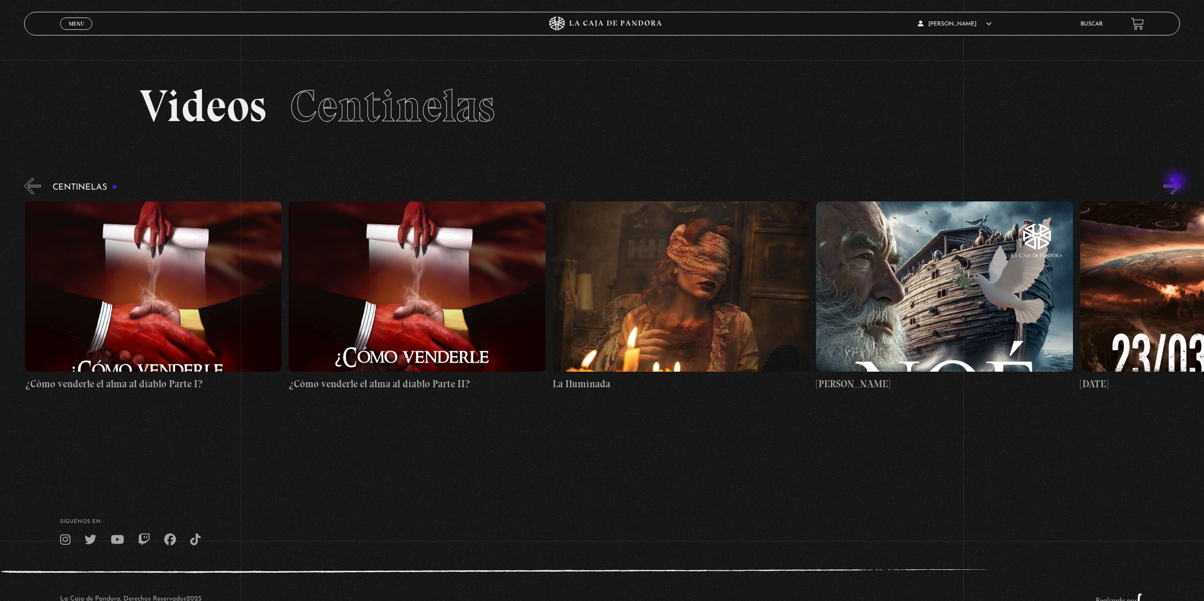
click at [1176, 183] on button "»" at bounding box center [1172, 186] width 17 height 17
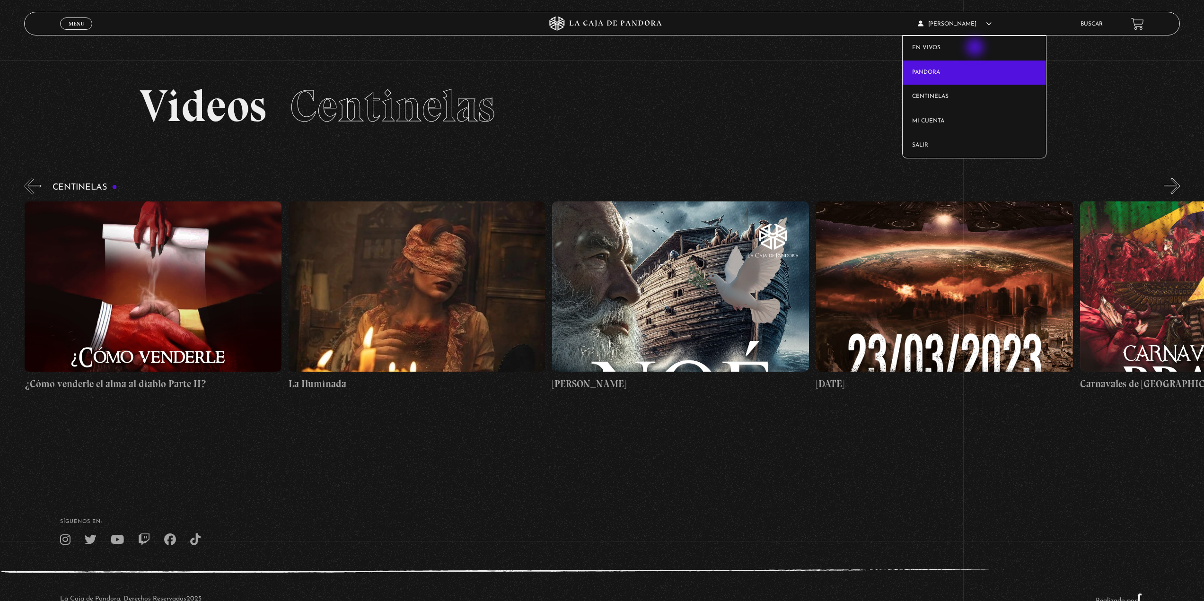
scroll to position [0, 10022]
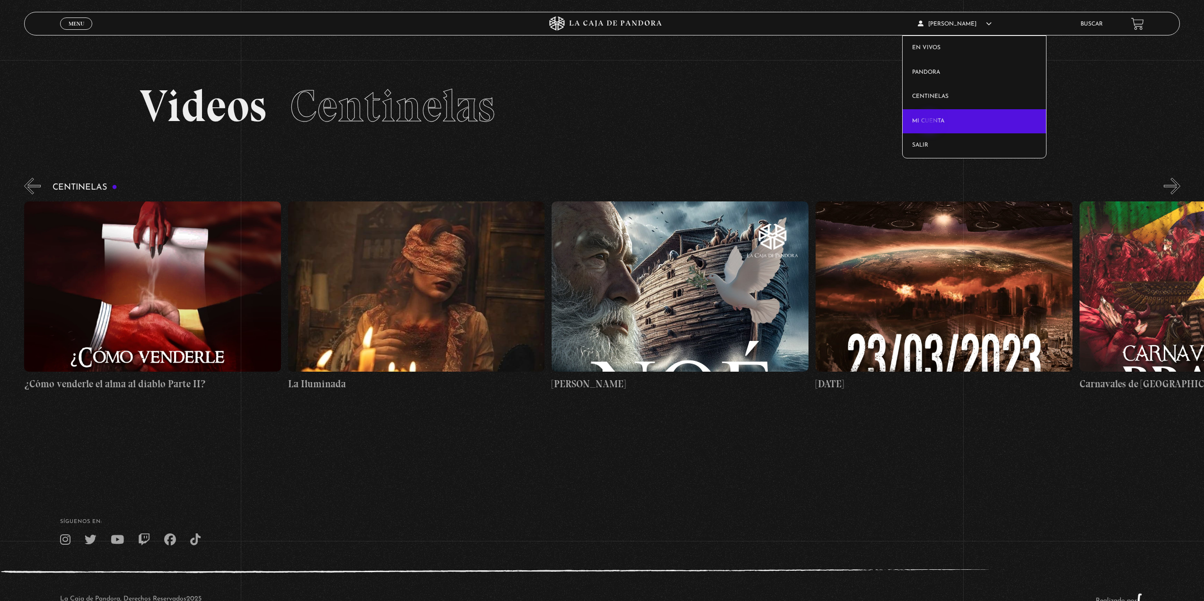
click at [930, 123] on link "Mi cuenta" at bounding box center [973, 121] width 143 height 25
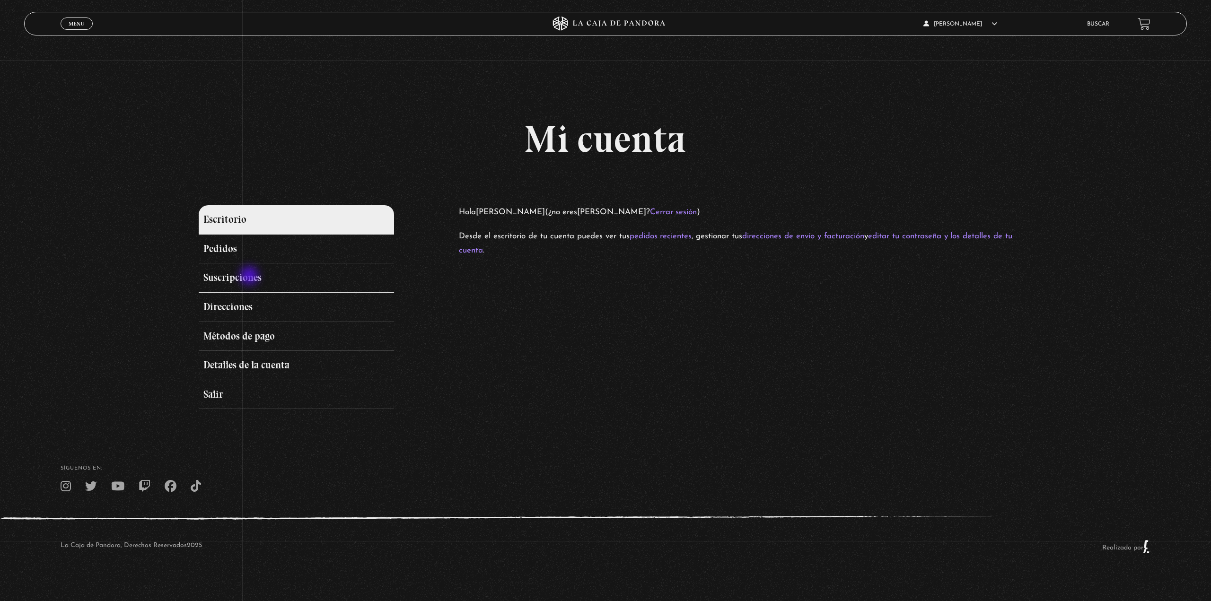
click at [247, 279] on link "Suscripciones" at bounding box center [296, 277] width 195 height 29
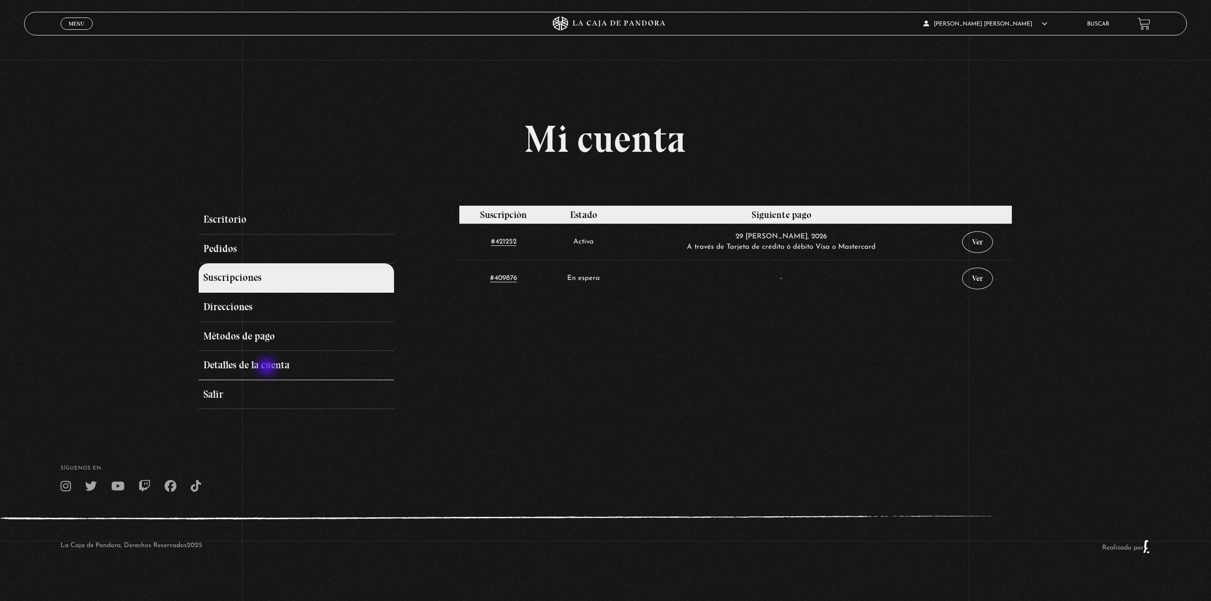
click at [268, 368] on link "Detalles de la cuenta" at bounding box center [296, 365] width 195 height 29
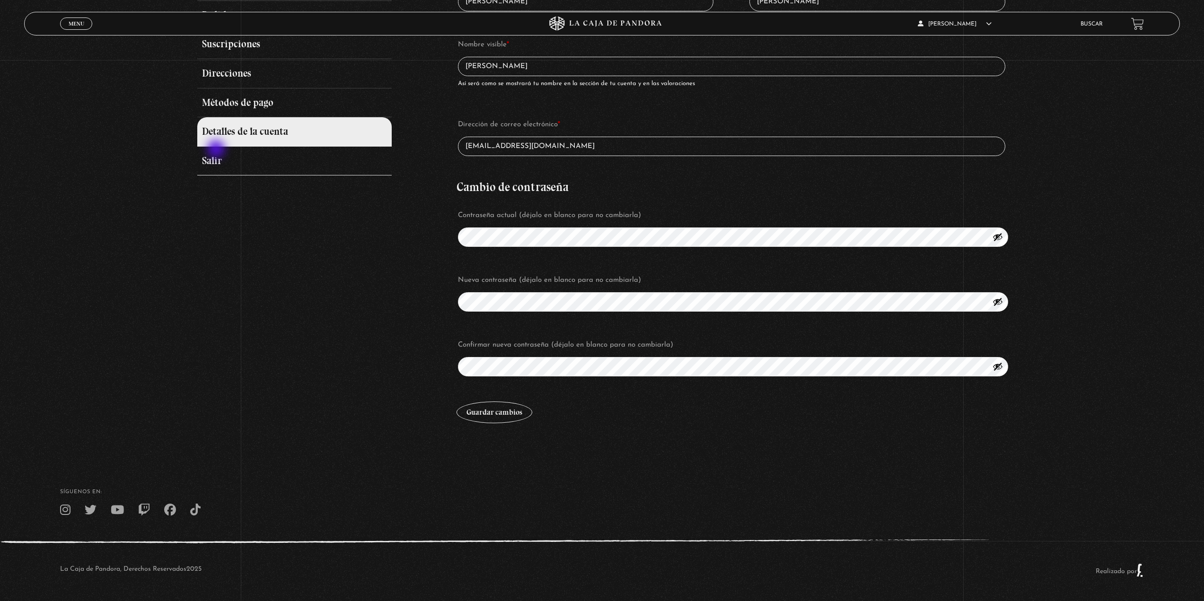
scroll to position [44, 0]
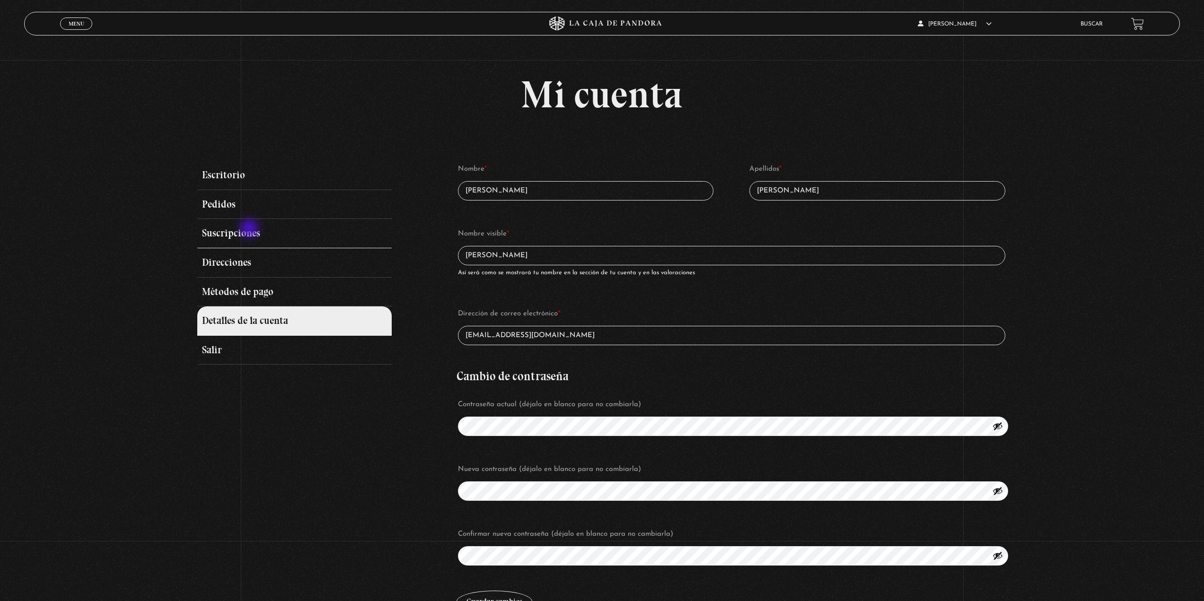
click at [249, 233] on link "Suscripciones" at bounding box center [294, 233] width 194 height 29
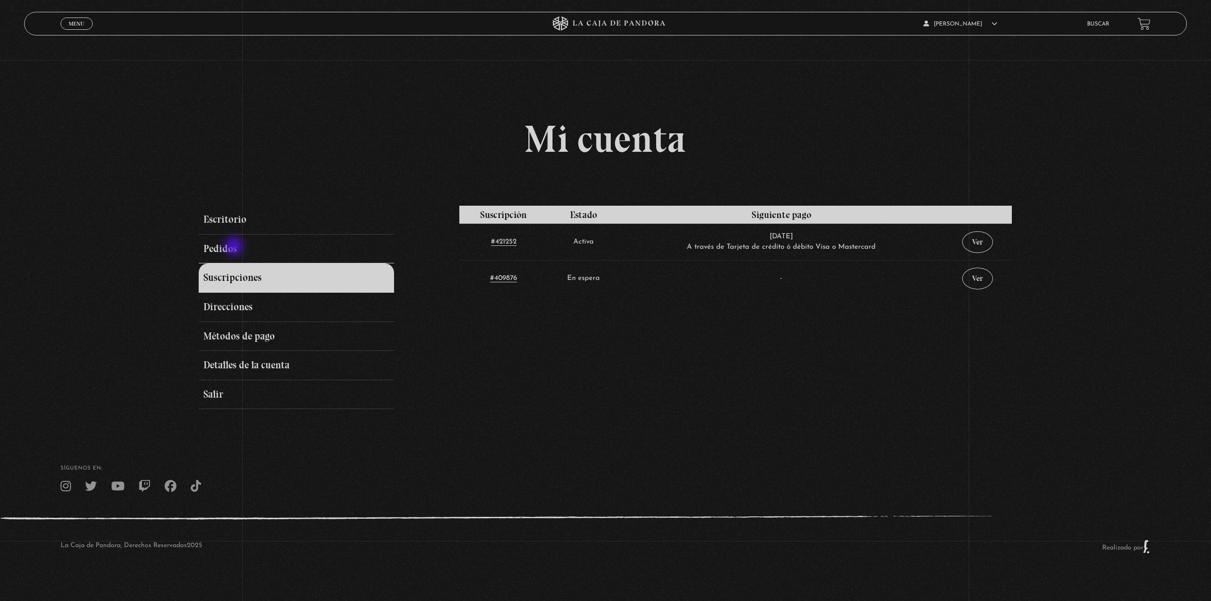
click at [235, 247] on link "Pedidos" at bounding box center [296, 249] width 195 height 29
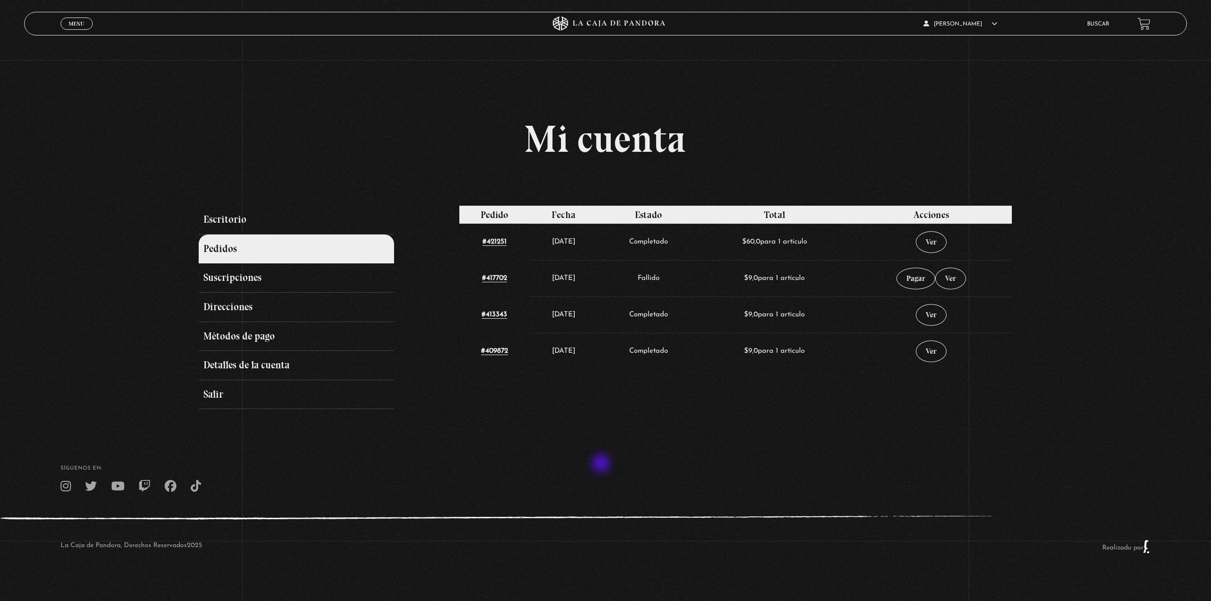
click at [598, 505] on footer "SÍguenos en: La Caja de Pandora, Derechos Reservados 2025 Realizado por" at bounding box center [605, 505] width 1211 height 145
click at [747, 429] on section "Mi cuenta Escritorio Pedidos Suscripciones Direcciones Métodos de pago Detalles…" at bounding box center [605, 216] width 1211 height 433
click at [630, 25] on icon at bounding box center [619, 24] width 92 height 6
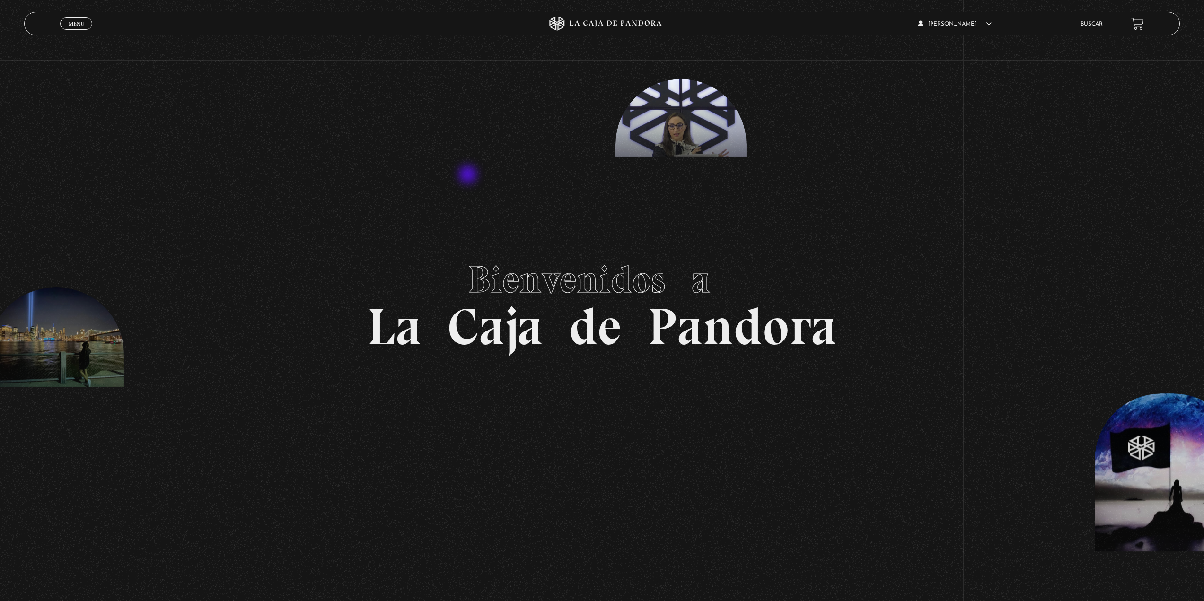
click at [469, 175] on section "Bienvenidos a La Caja de Pandora" at bounding box center [602, 300] width 1204 height 601
click at [630, 357] on section "Bienvenidos a La Caja de Pandora" at bounding box center [602, 300] width 1204 height 601
click at [884, 323] on section "Bienvenidos a La Caja de Pandora" at bounding box center [602, 300] width 1204 height 601
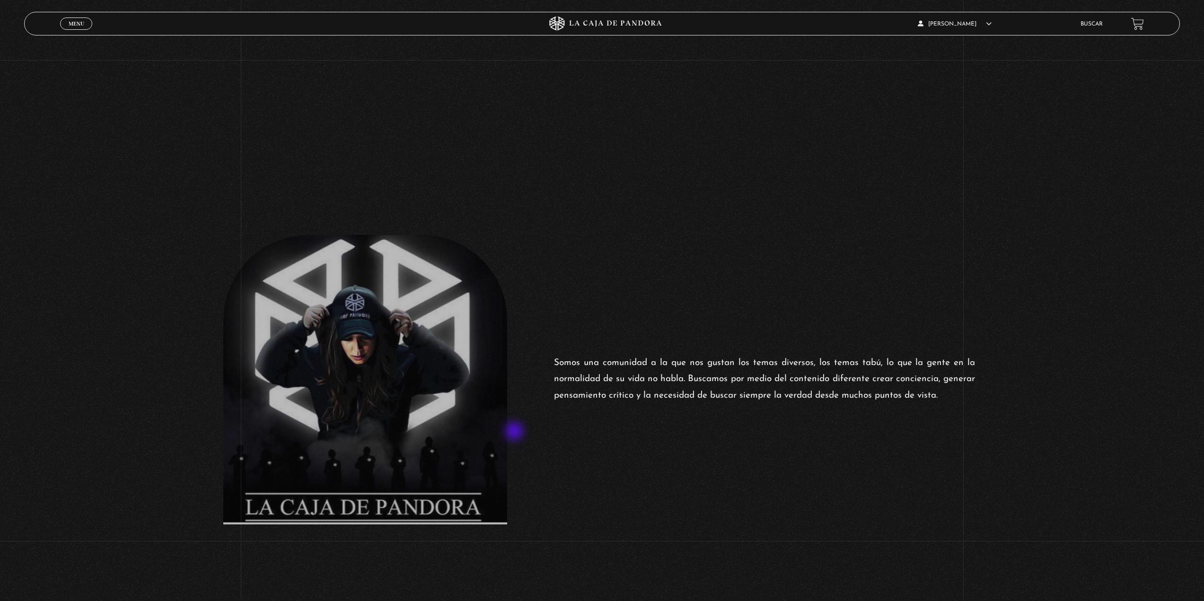
scroll to position [710, 0]
